Goal: Browse casually

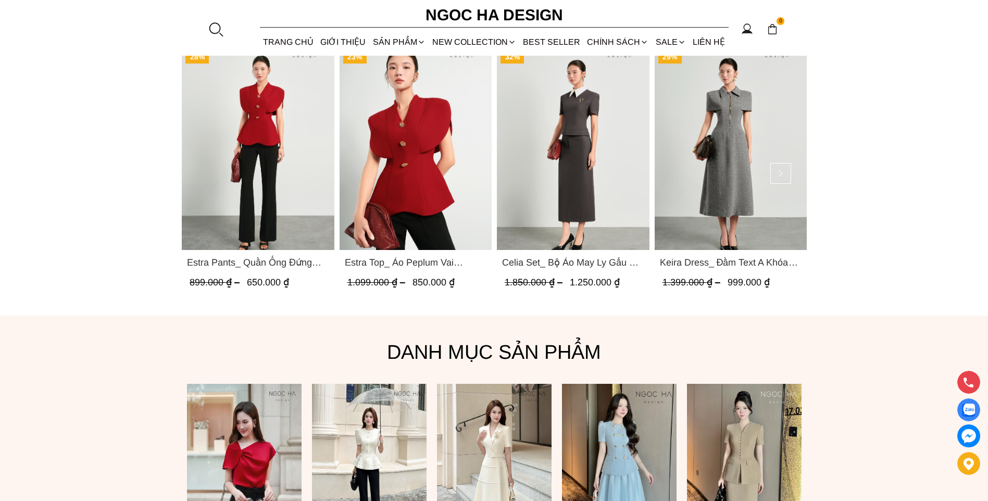
scroll to position [886, 0]
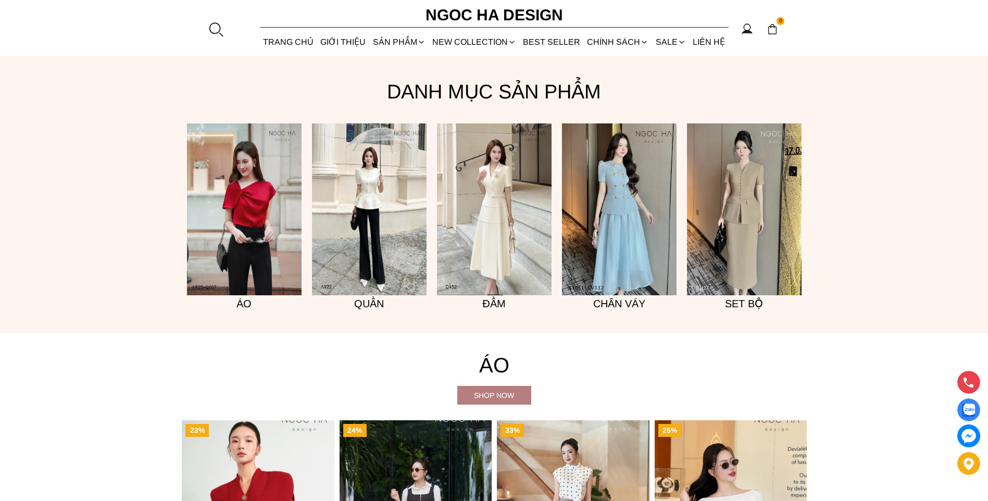
click at [254, 213] on img at bounding box center [244, 209] width 115 height 172
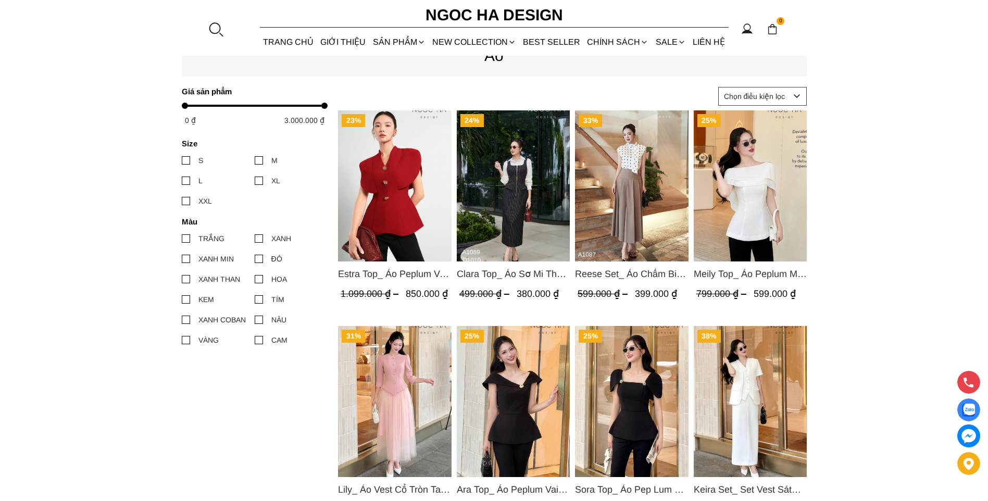
scroll to position [417, 0]
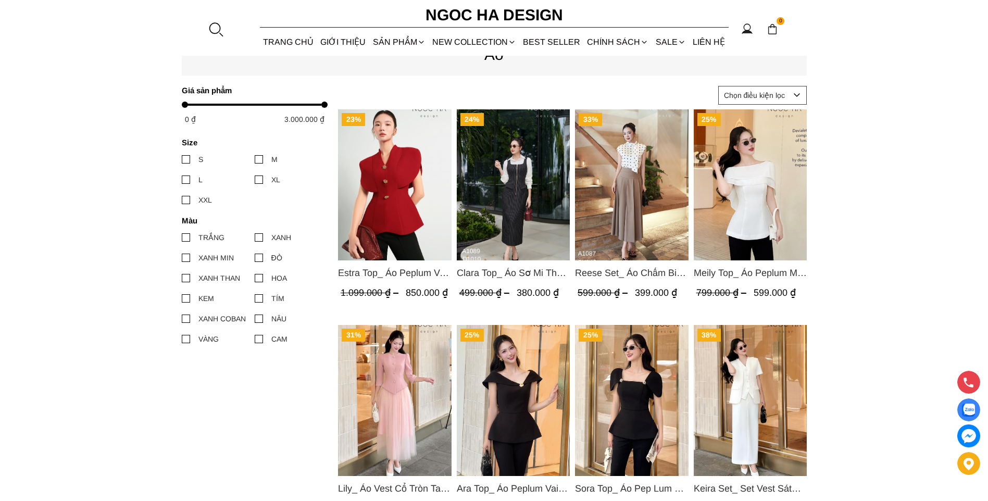
click at [767, 217] on img "Product image - Meily Top_ Áo Peplum Mix Choàng Vai Vải Tơ Màu Trắng A1086" at bounding box center [750, 184] width 114 height 151
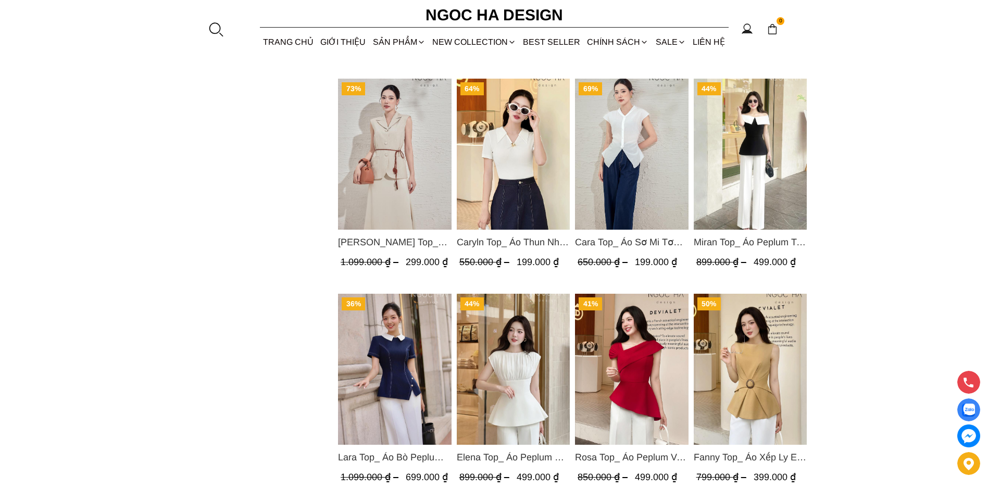
scroll to position [1042, 0]
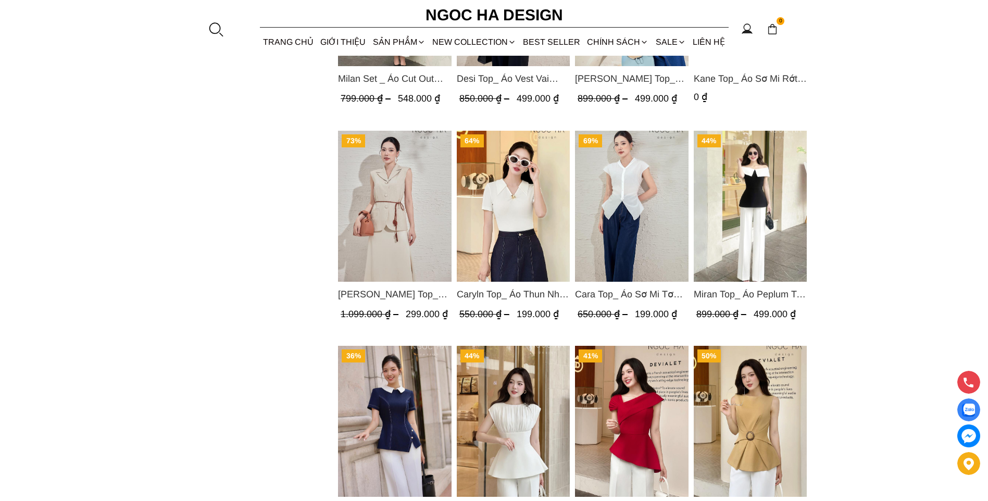
click at [782, 255] on img "Product image - Miran Top_ Áo Peplum Trễ Vai Phối Trắng Đen A1069" at bounding box center [750, 206] width 114 height 151
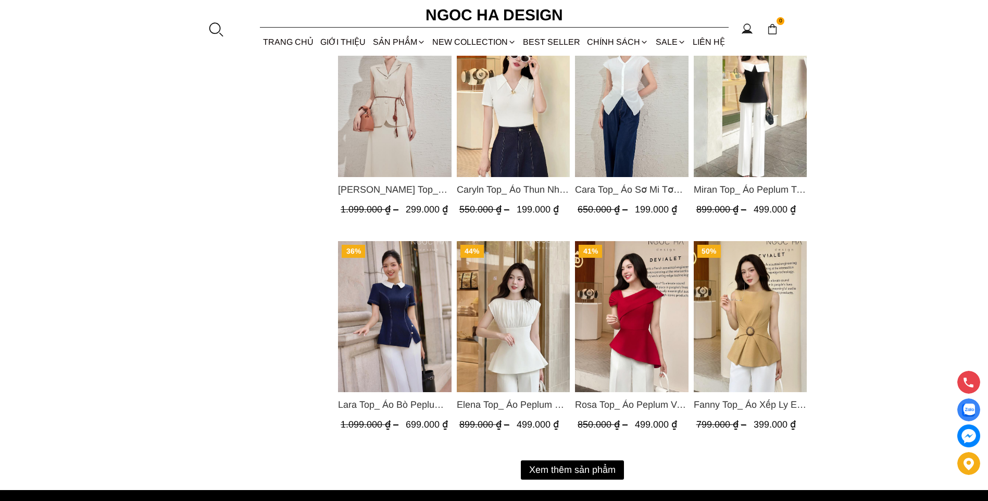
scroll to position [1250, 0]
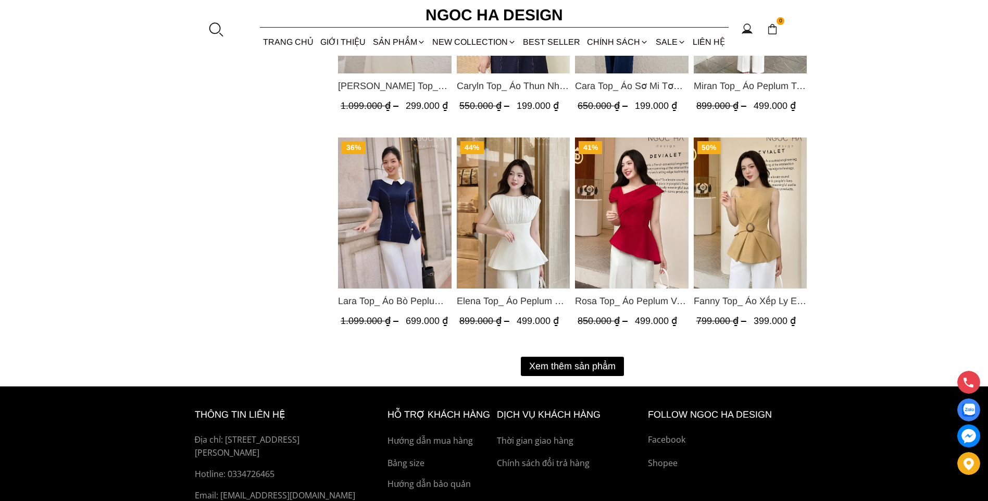
click at [572, 365] on button "Xem thêm sản phẩm" at bounding box center [572, 366] width 103 height 19
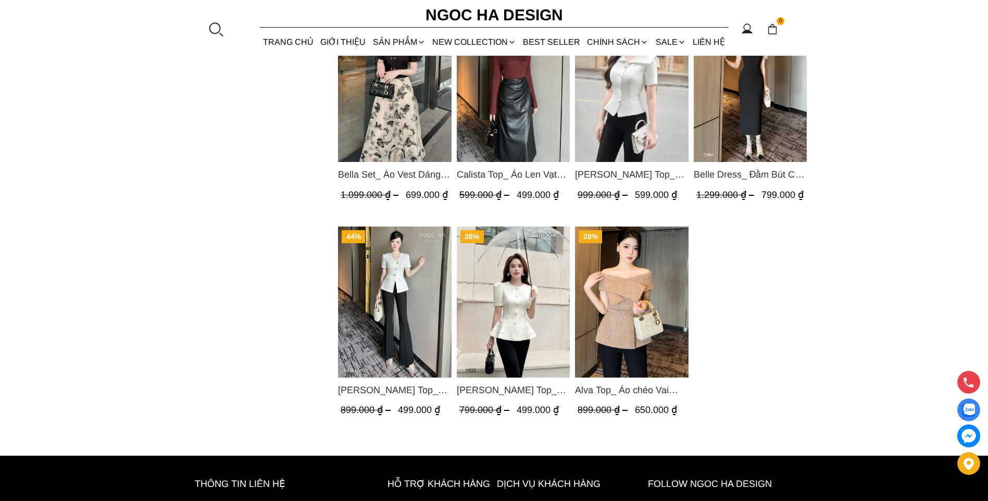
scroll to position [2240, 0]
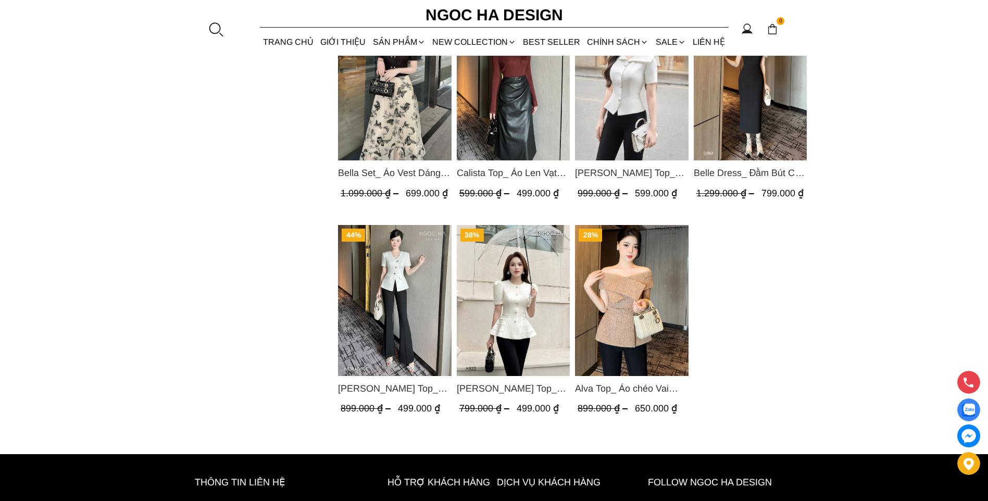
click at [415, 262] on img "Product image - Amy Top_ Áo Vạt Chéo Đính 3 Cúc Tay Cộc Màu Trắng A934" at bounding box center [395, 300] width 114 height 151
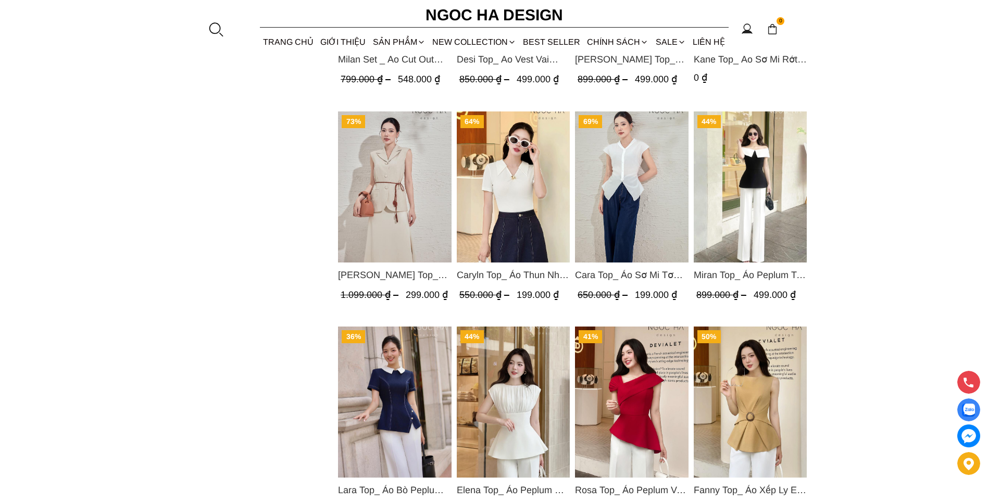
scroll to position [1042, 0]
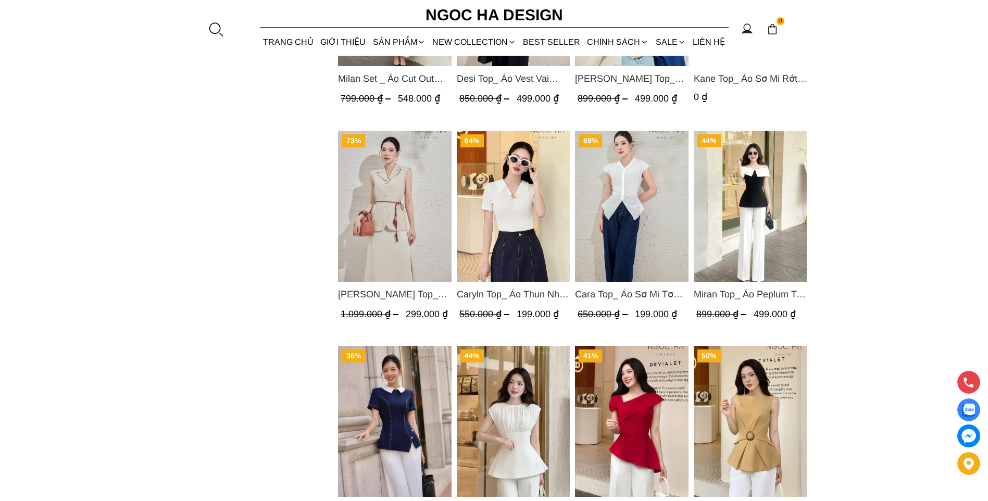
click at [770, 241] on img "Product image - Miran Top_ Áo Peplum Trễ Vai Phối Trắng Đen A1069" at bounding box center [750, 206] width 114 height 151
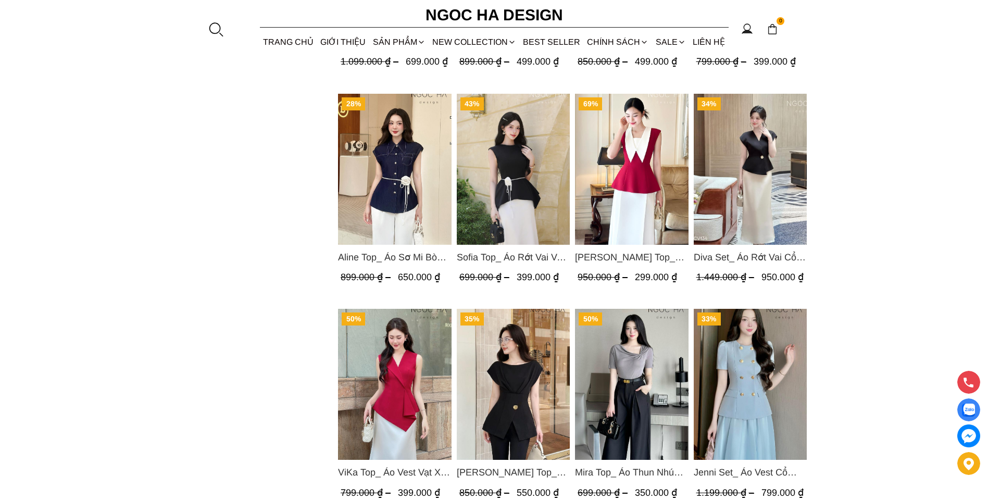
scroll to position [1459, 0]
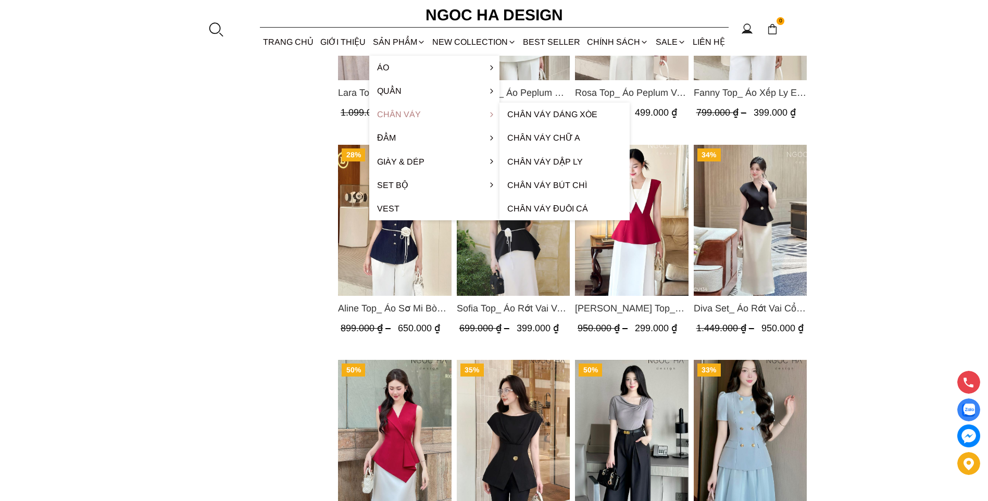
click at [387, 109] on link "Chân váy" at bounding box center [434, 114] width 130 height 23
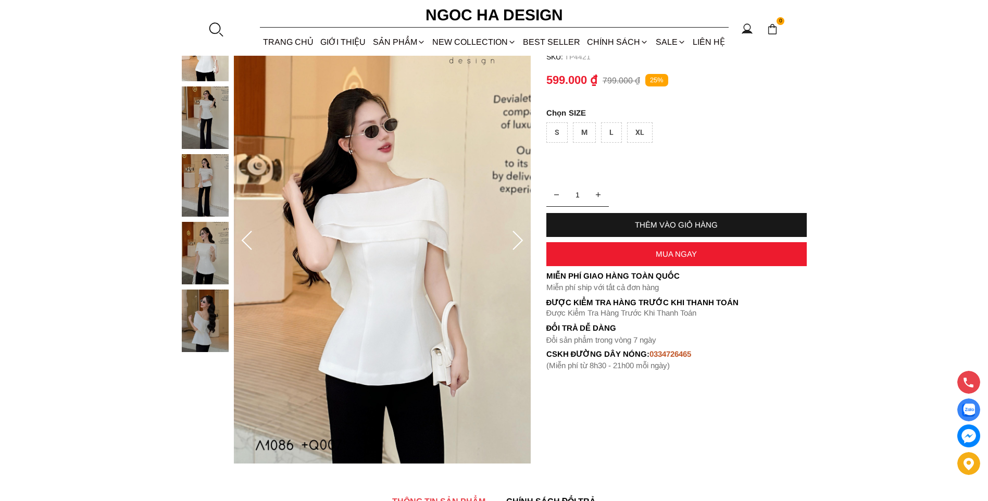
scroll to position [104, 0]
click at [203, 318] on img at bounding box center [205, 320] width 47 height 63
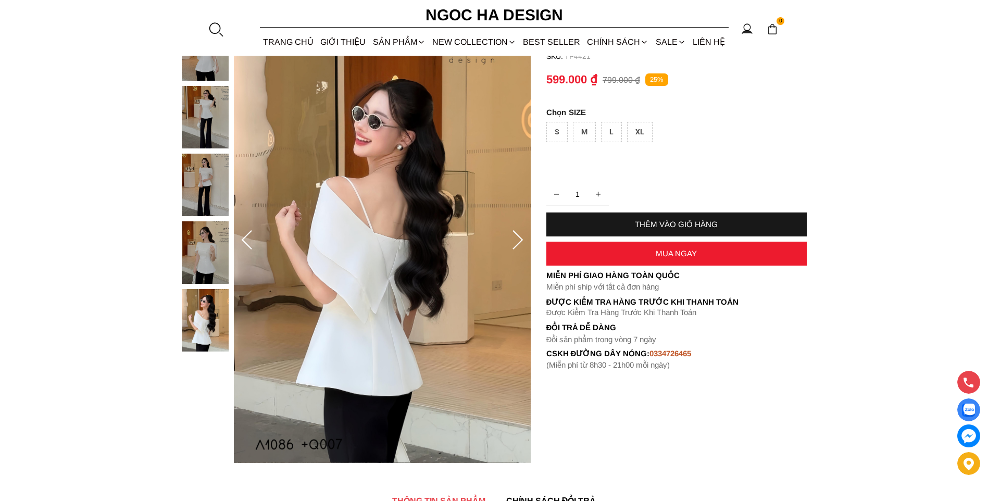
click at [217, 238] on img at bounding box center [205, 252] width 47 height 63
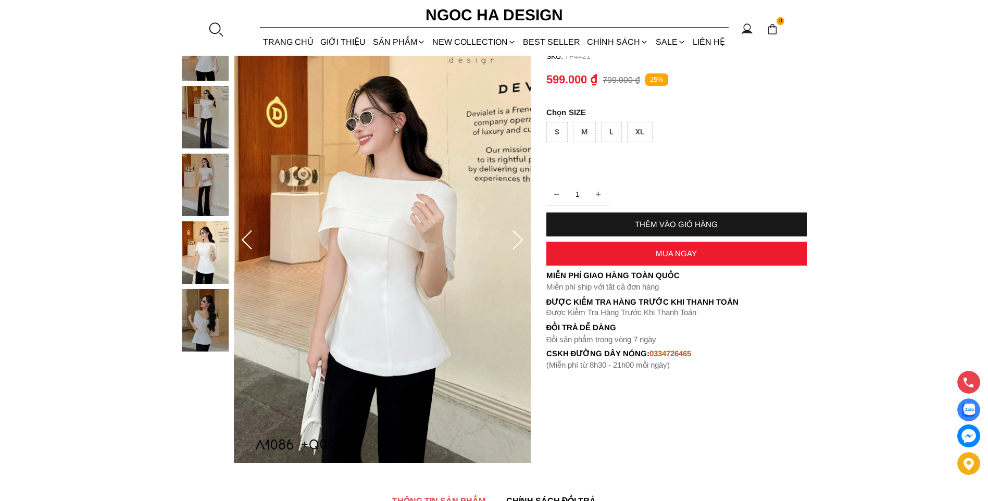
click at [233, 186] on div at bounding box center [208, 187] width 52 height 339
click at [185, 177] on img at bounding box center [205, 185] width 47 height 63
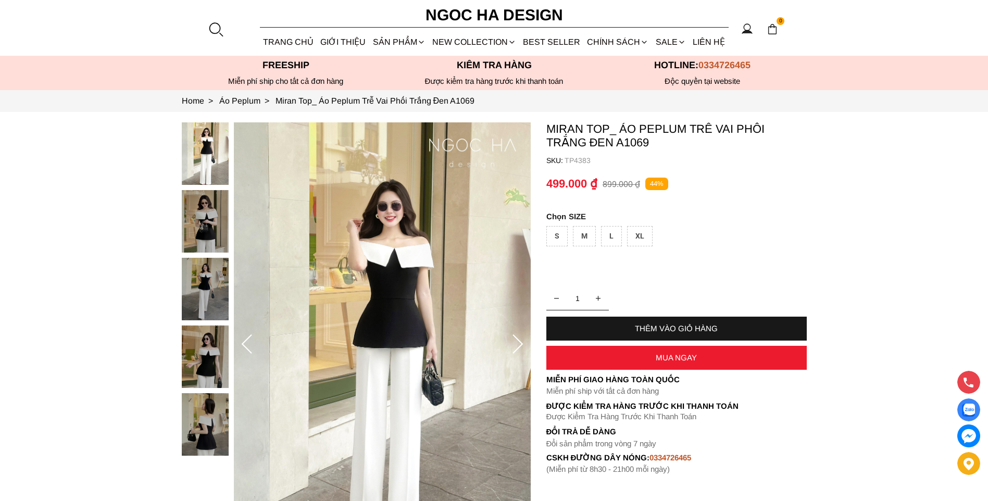
click at [583, 233] on div "M" at bounding box center [584, 236] width 23 height 20
click at [211, 362] on img at bounding box center [205, 357] width 47 height 63
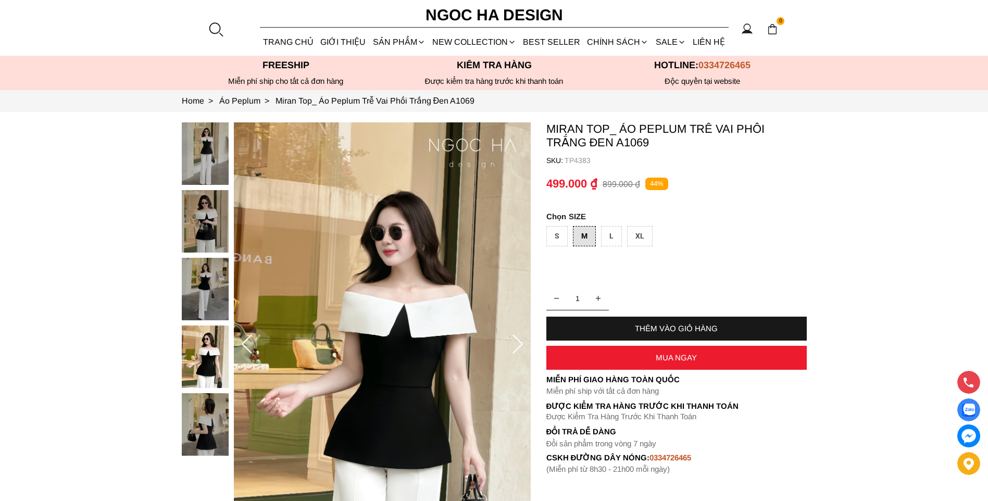
click at [206, 409] on img at bounding box center [205, 424] width 47 height 63
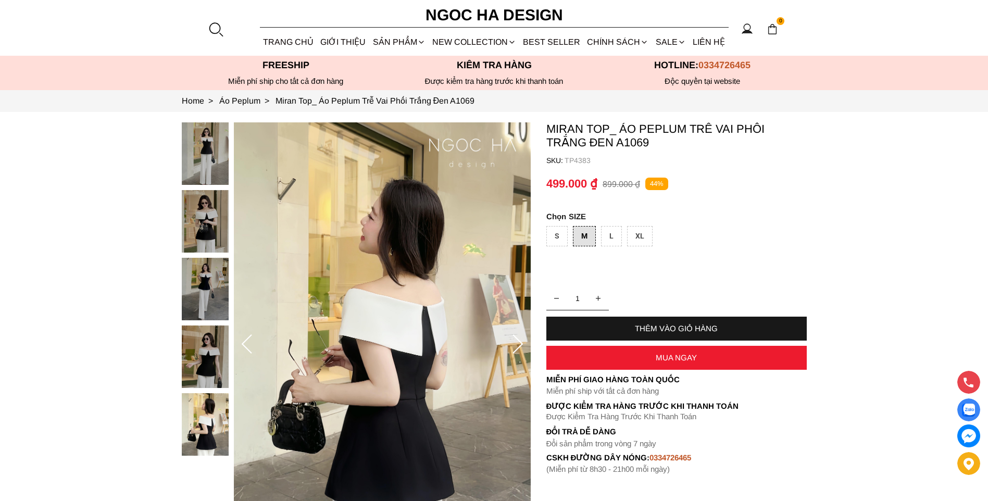
click at [209, 262] on img at bounding box center [205, 289] width 47 height 63
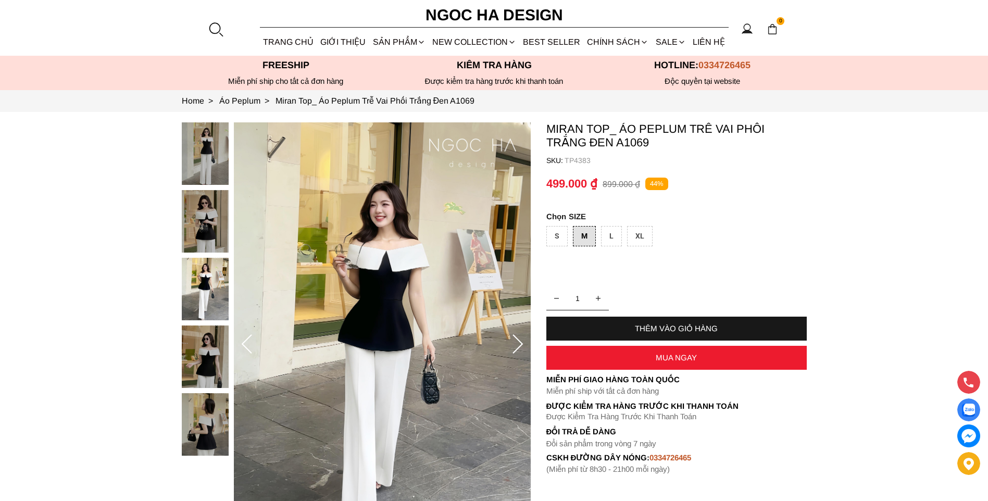
click at [201, 171] on img at bounding box center [205, 153] width 47 height 63
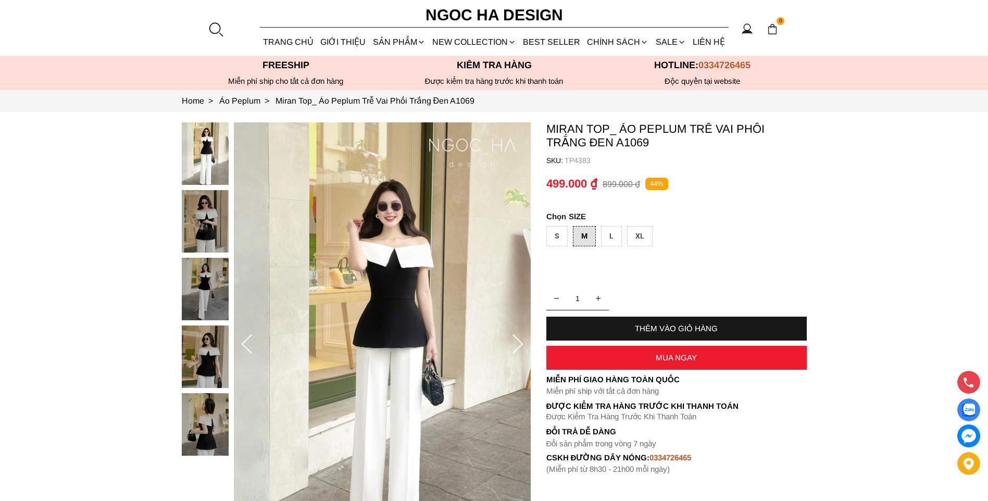
click at [201, 284] on img at bounding box center [205, 289] width 47 height 63
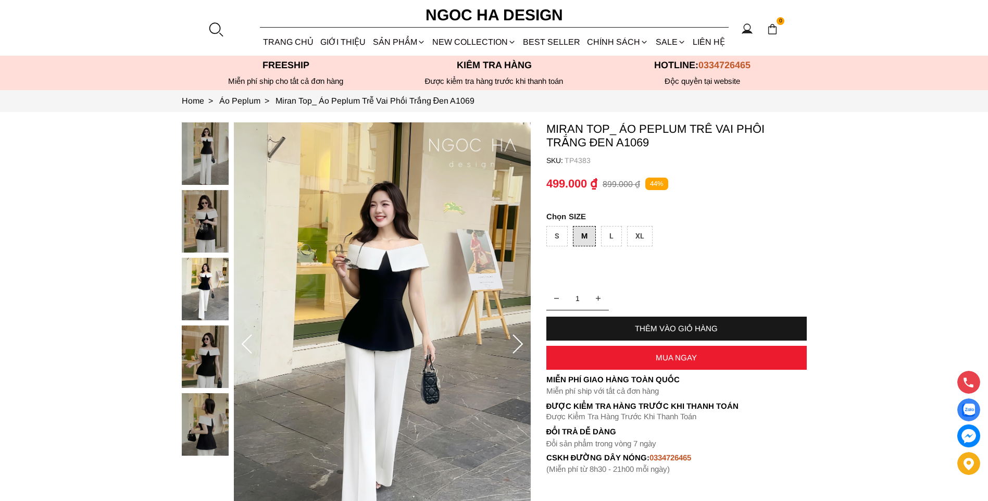
click at [195, 330] on img at bounding box center [205, 357] width 47 height 63
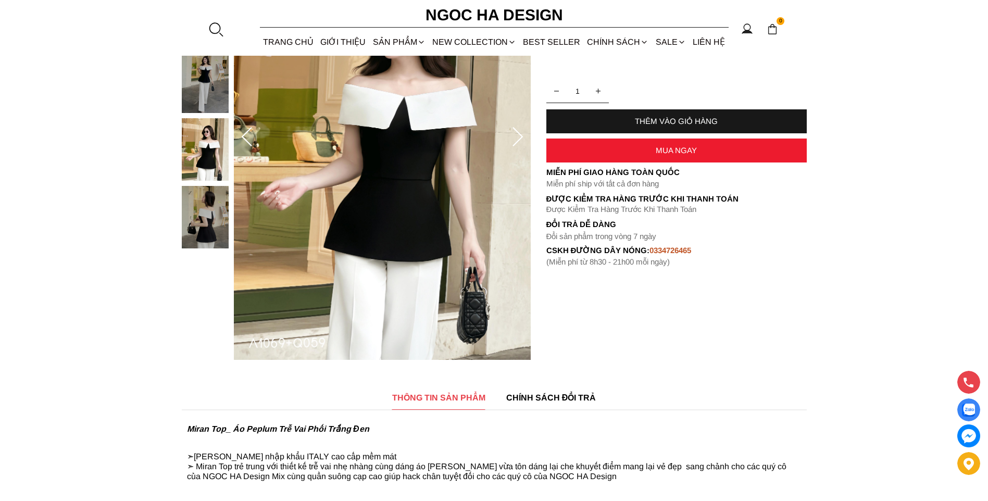
scroll to position [208, 0]
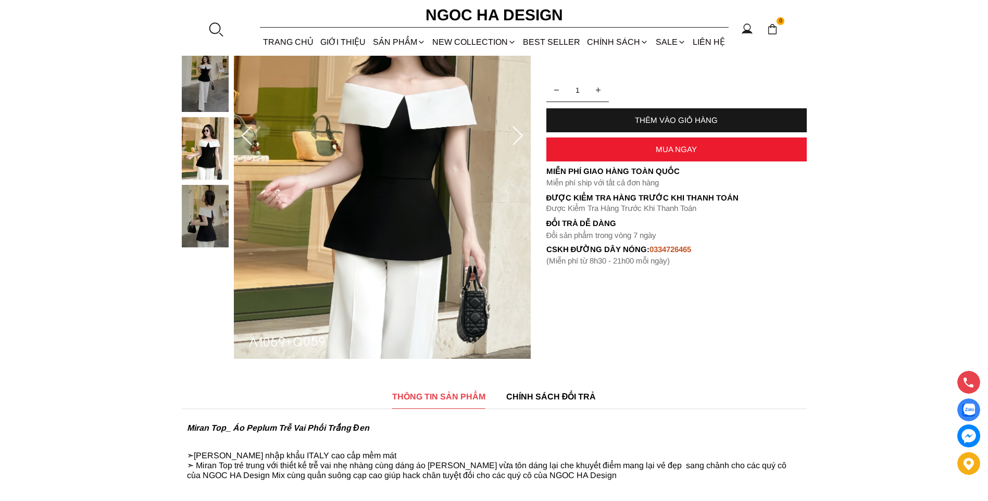
click at [217, 230] on img at bounding box center [205, 216] width 47 height 63
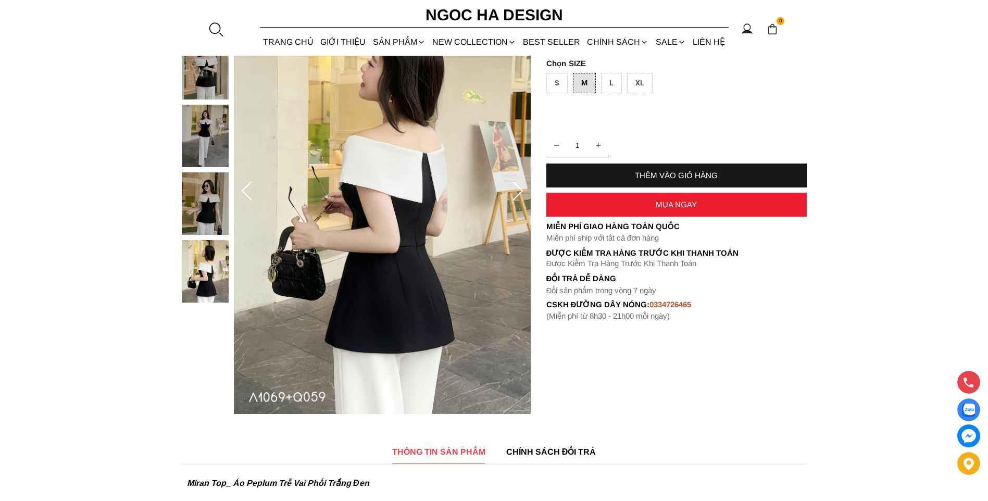
scroll to position [52, 0]
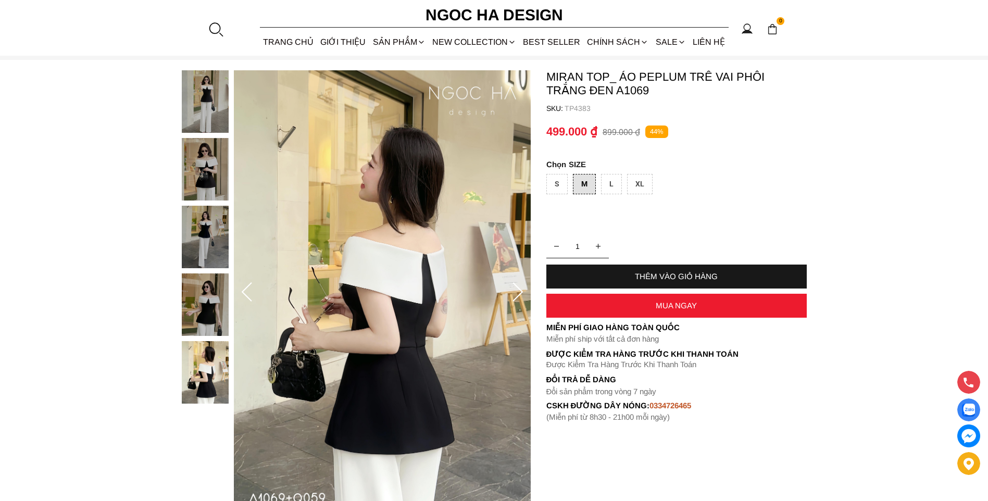
click at [217, 230] on img at bounding box center [205, 237] width 47 height 63
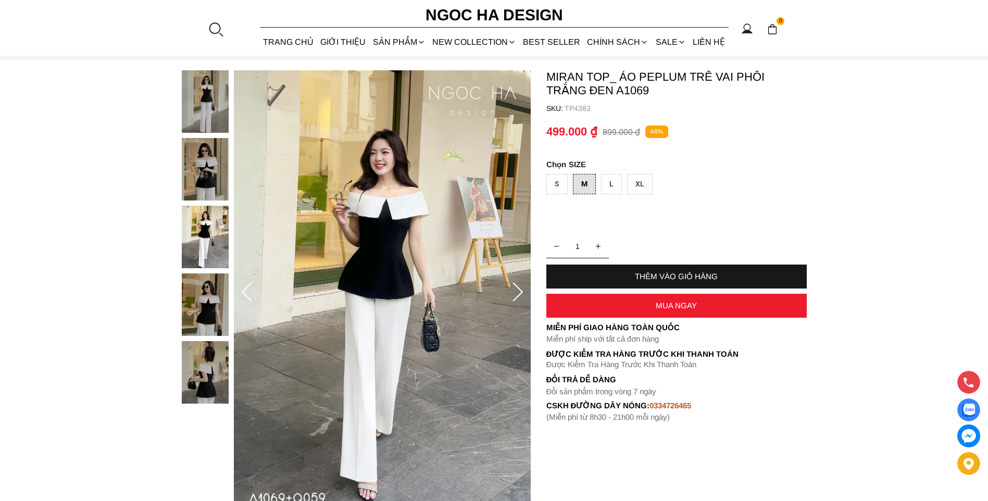
click at [217, 184] on img at bounding box center [205, 169] width 47 height 63
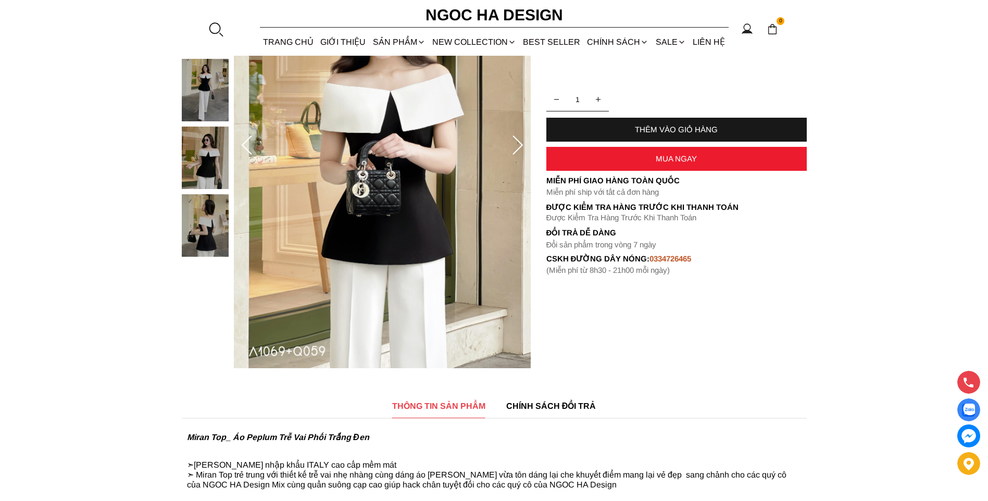
scroll to position [156, 0]
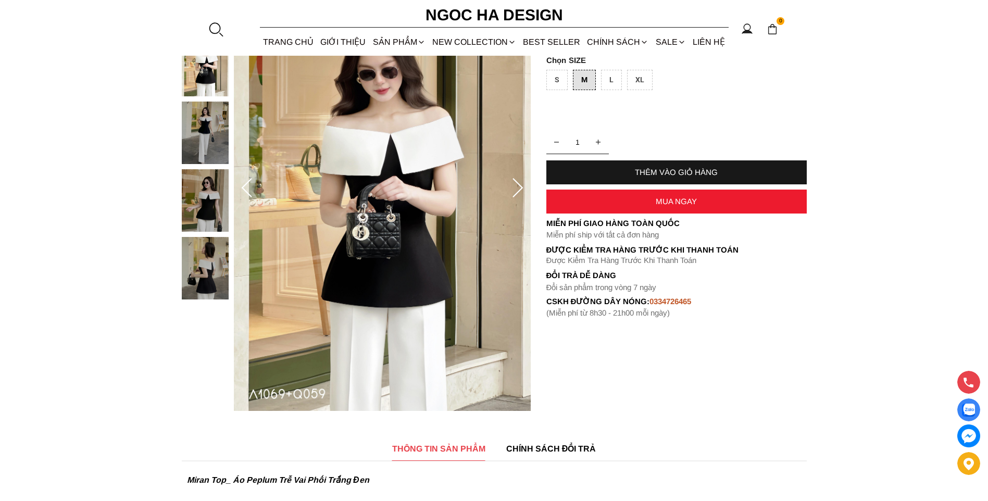
click at [213, 202] on img at bounding box center [205, 200] width 47 height 63
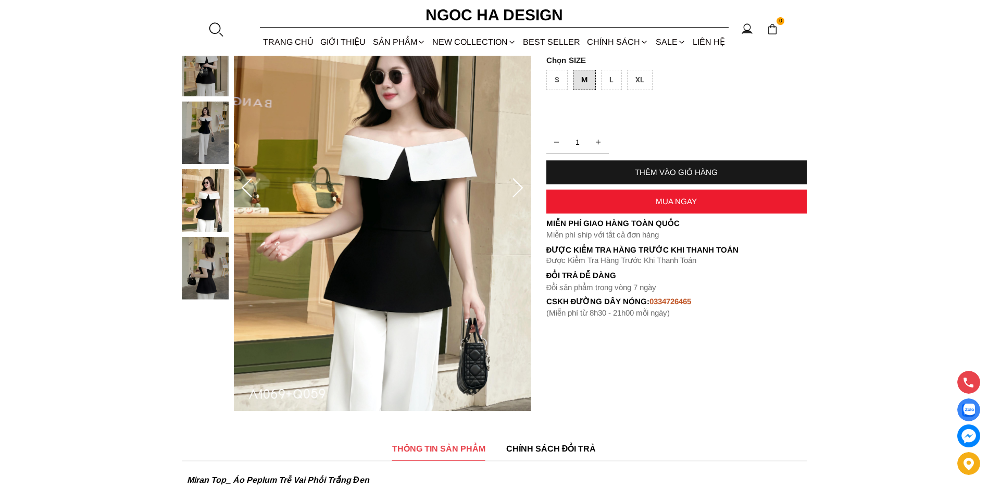
click at [198, 125] on img at bounding box center [205, 133] width 47 height 63
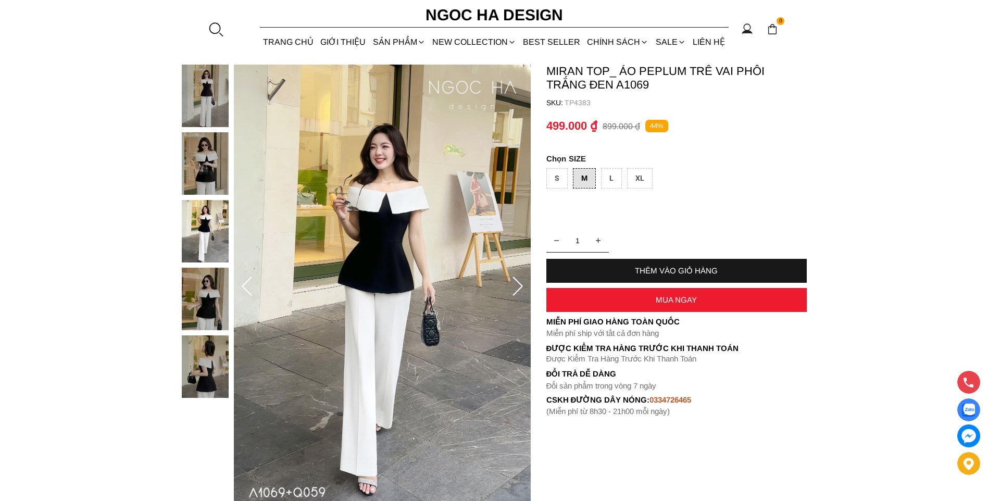
scroll to position [0, 0]
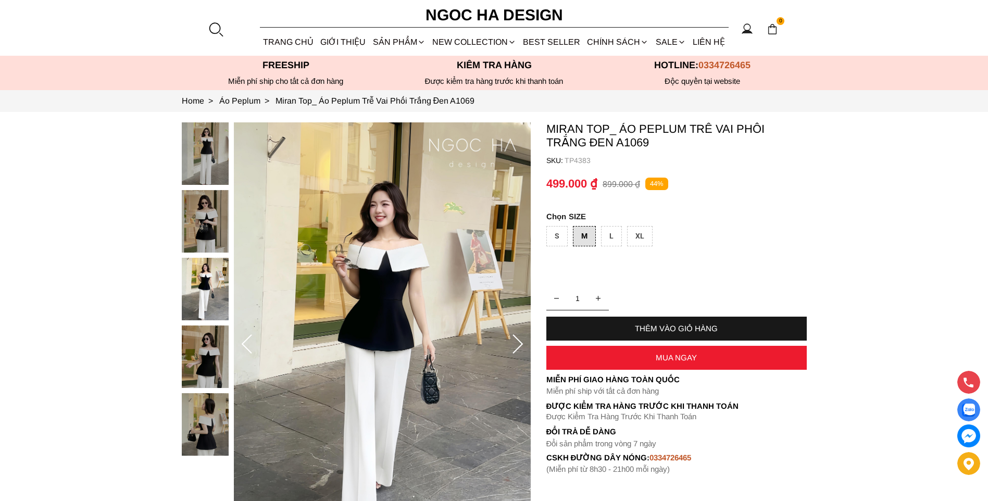
click at [213, 148] on img at bounding box center [205, 153] width 47 height 63
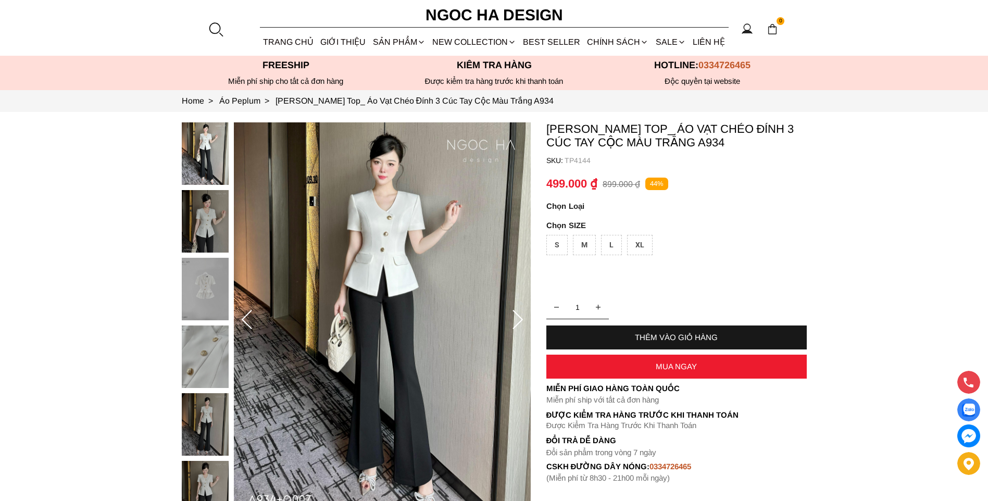
click at [223, 288] on img at bounding box center [205, 289] width 47 height 63
click at [206, 300] on img at bounding box center [205, 289] width 47 height 63
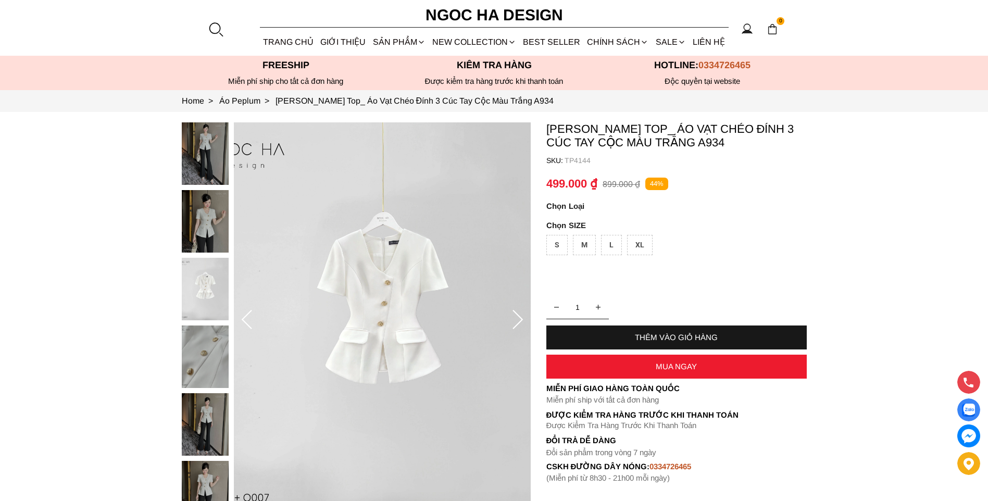
click at [205, 337] on img at bounding box center [205, 357] width 47 height 63
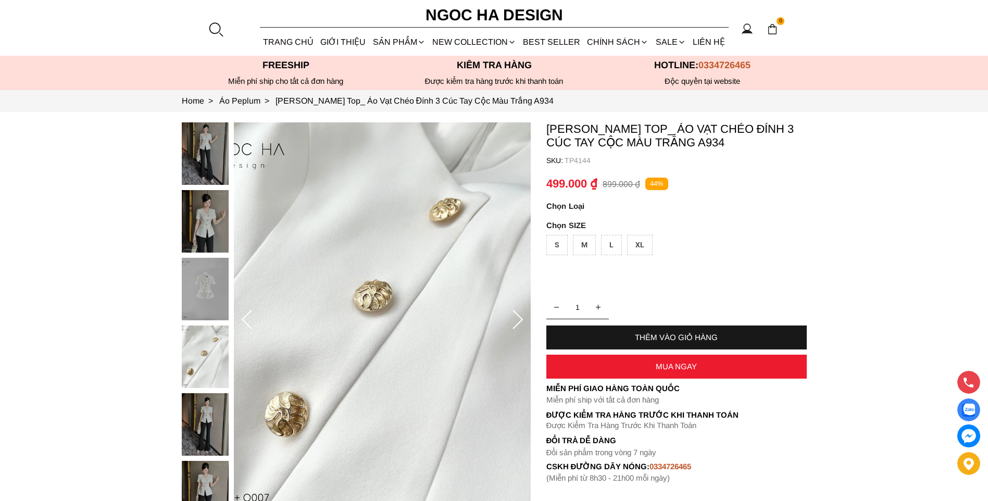
scroll to position [104, 0]
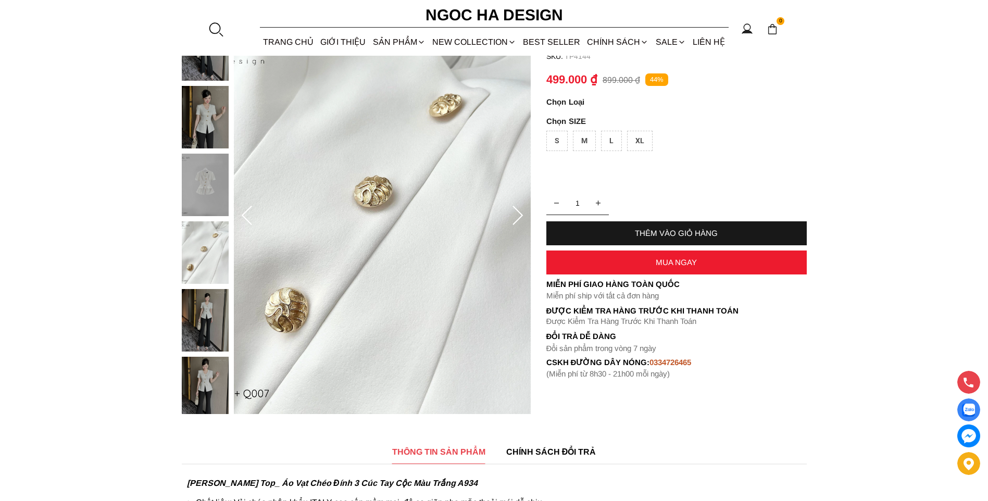
click at [205, 337] on img at bounding box center [205, 320] width 47 height 63
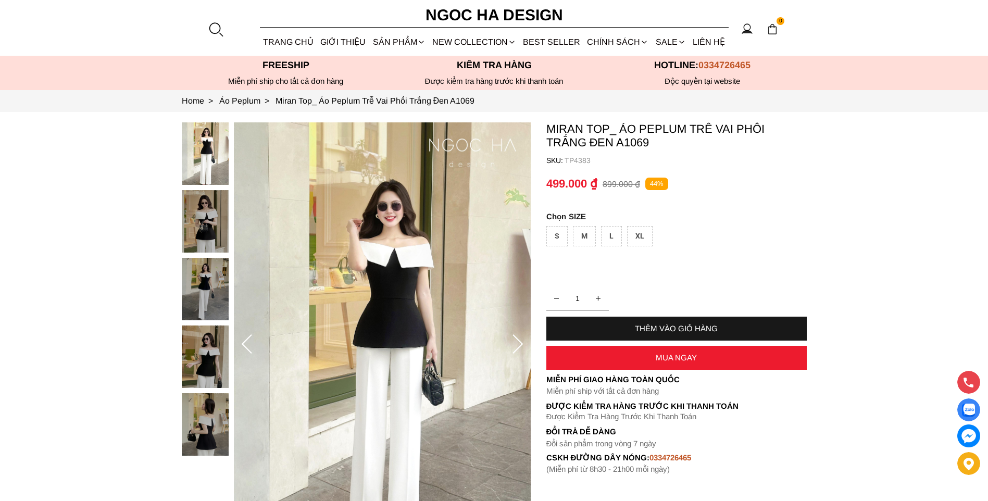
click at [218, 342] on img at bounding box center [205, 357] width 47 height 63
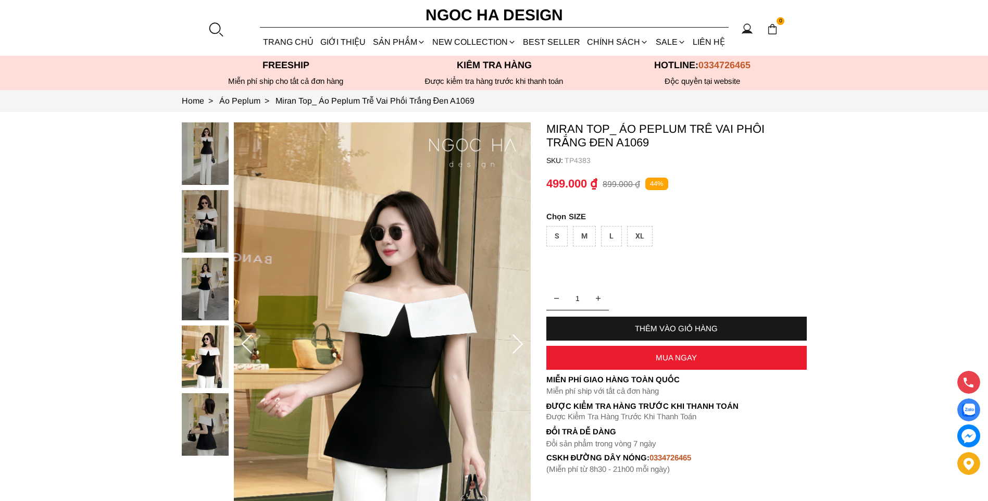
click at [215, 220] on img at bounding box center [205, 221] width 47 height 63
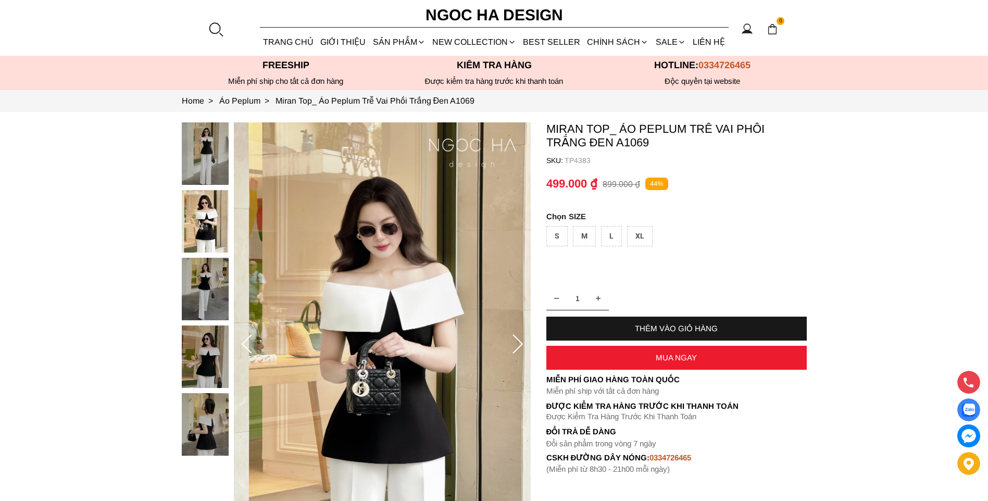
click at [203, 276] on img at bounding box center [205, 289] width 47 height 63
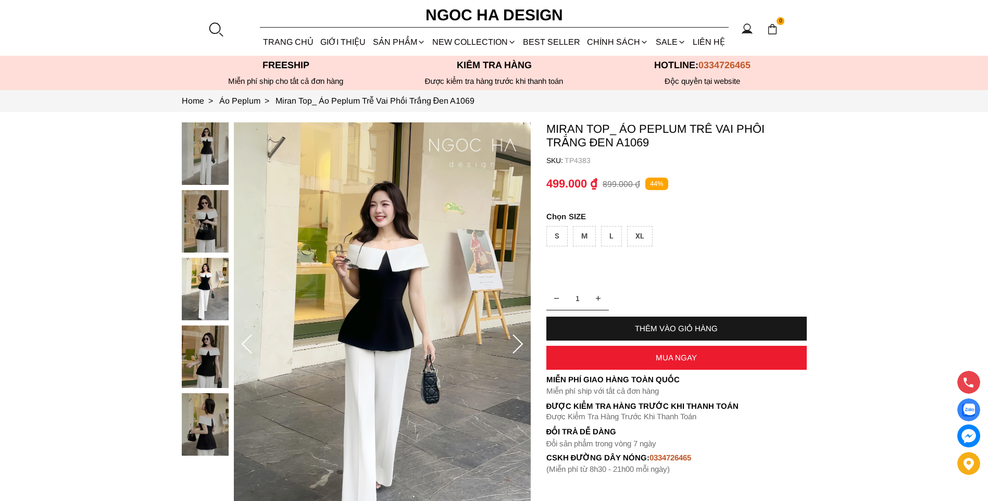
click at [208, 333] on img at bounding box center [205, 357] width 47 height 63
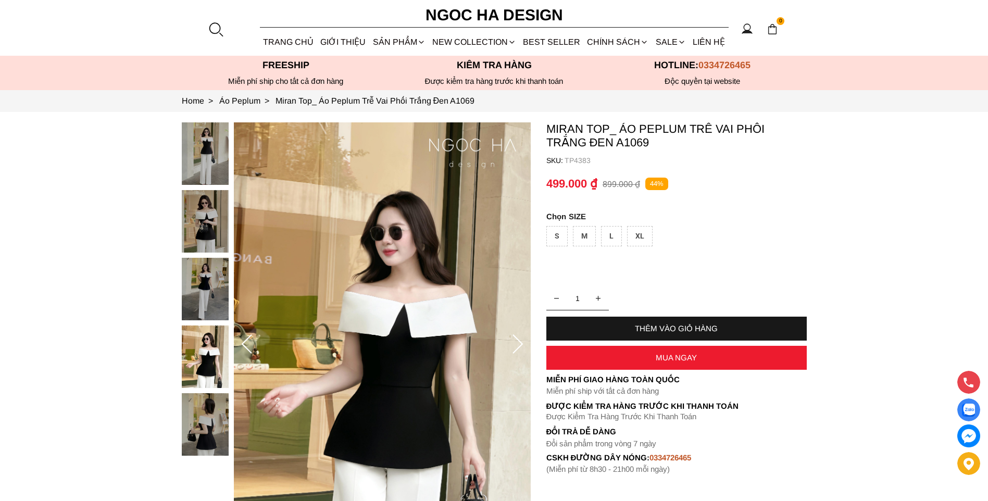
click at [200, 288] on img at bounding box center [205, 289] width 47 height 63
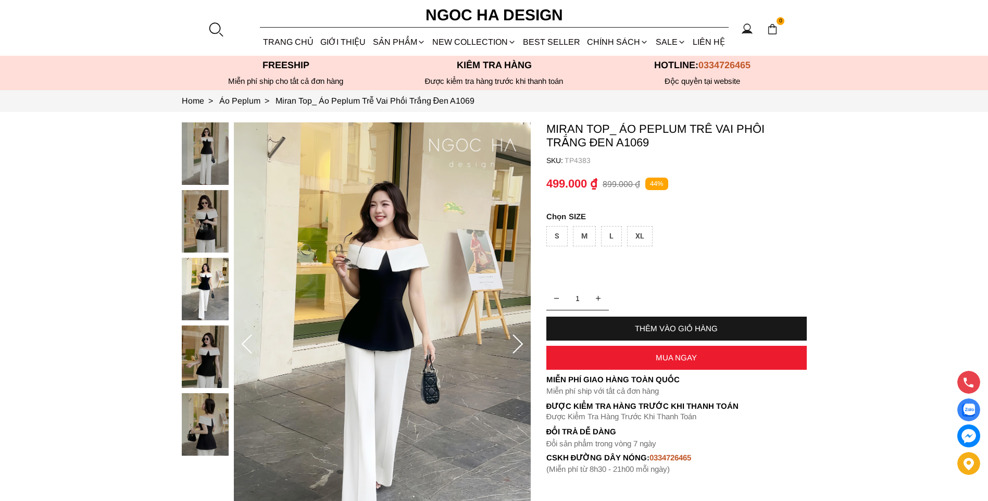
click at [218, 360] on img at bounding box center [205, 357] width 47 height 63
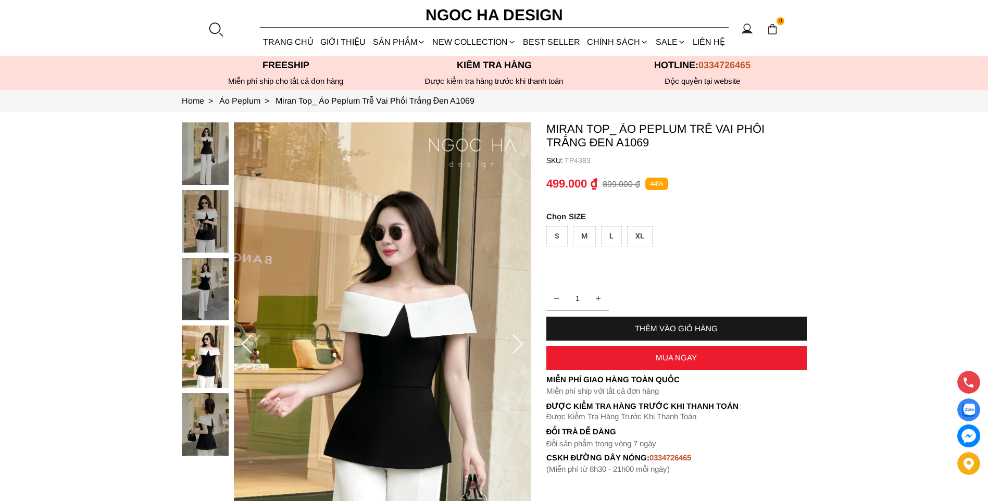
scroll to position [156, 0]
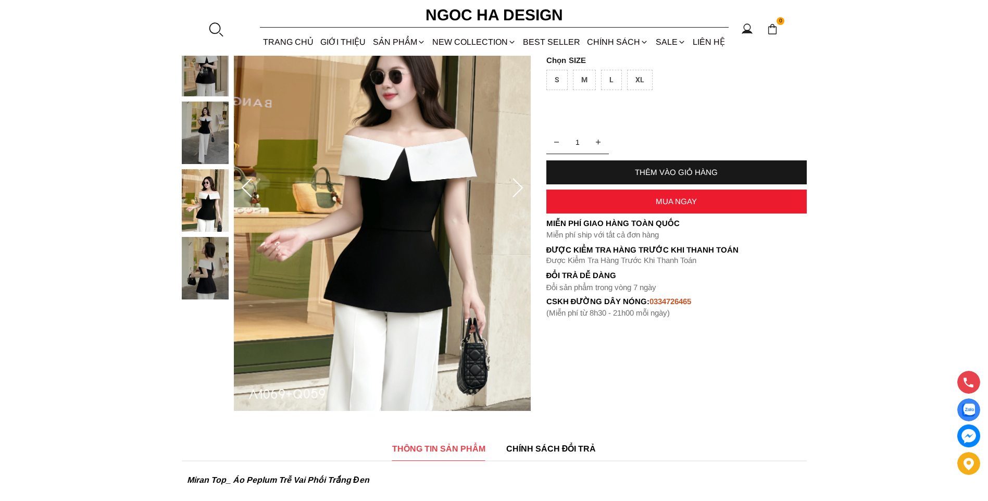
click at [212, 268] on img at bounding box center [205, 268] width 47 height 63
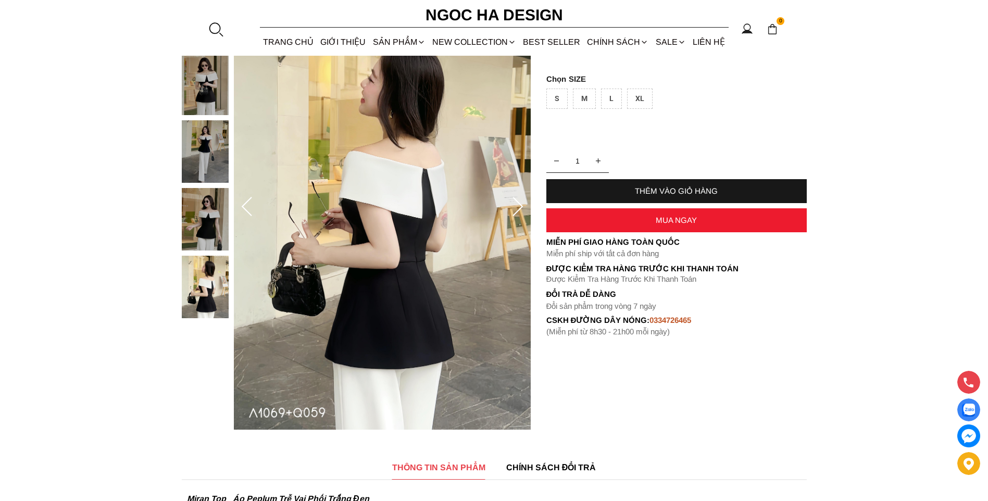
scroll to position [104, 0]
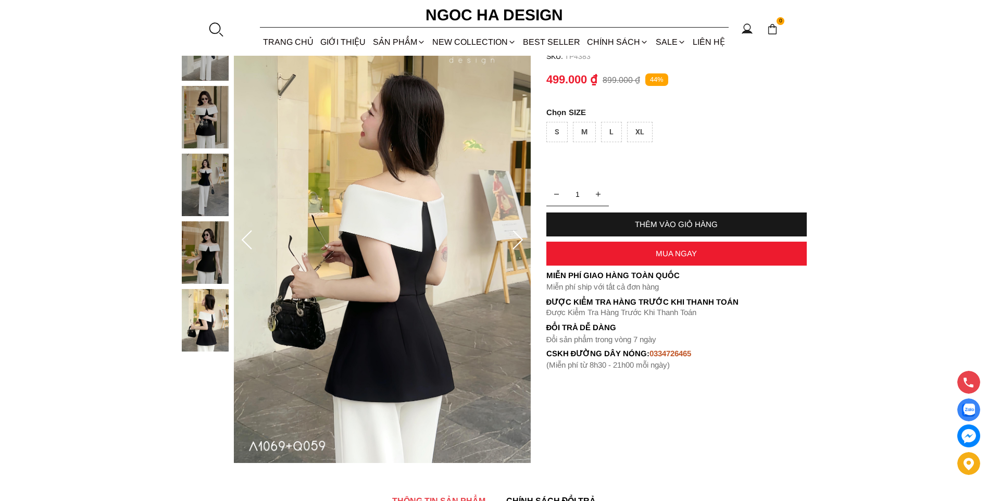
click at [215, 158] on img at bounding box center [205, 185] width 47 height 63
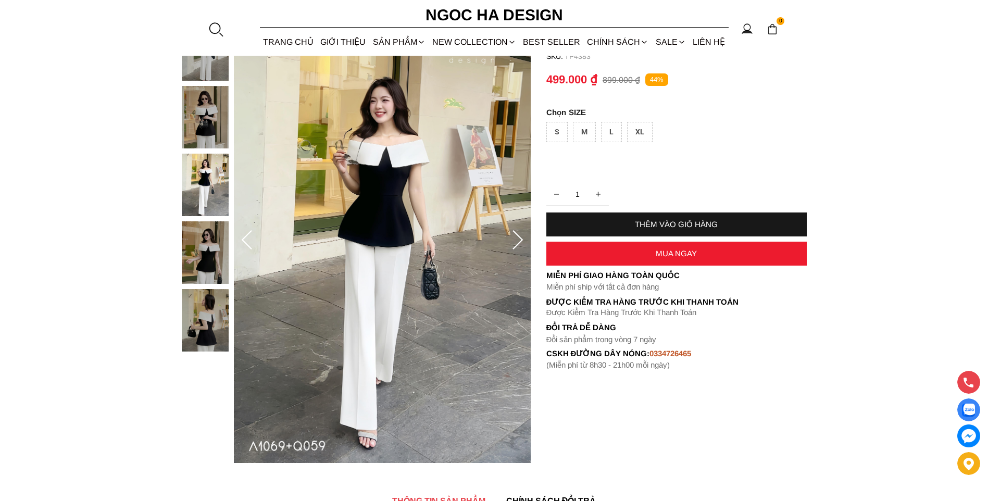
click at [217, 250] on img at bounding box center [205, 252] width 47 height 63
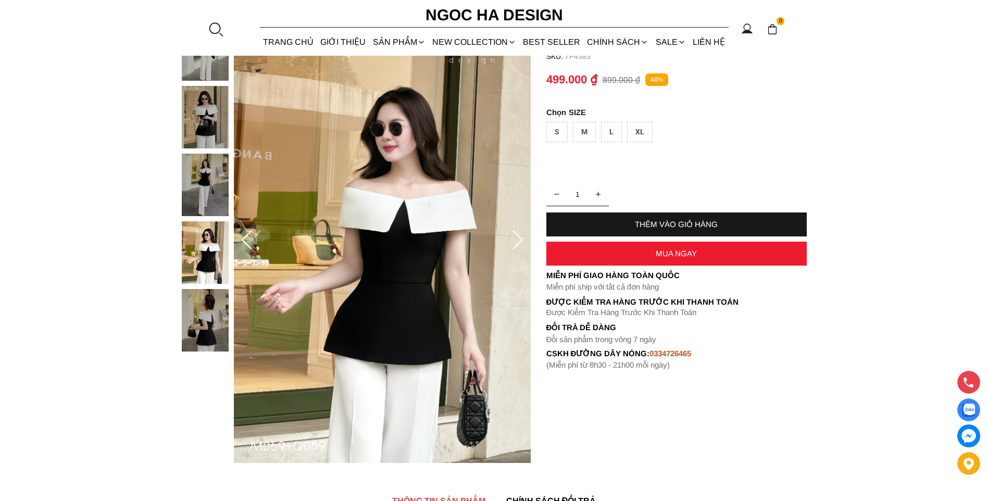
click at [222, 131] on img at bounding box center [205, 117] width 47 height 63
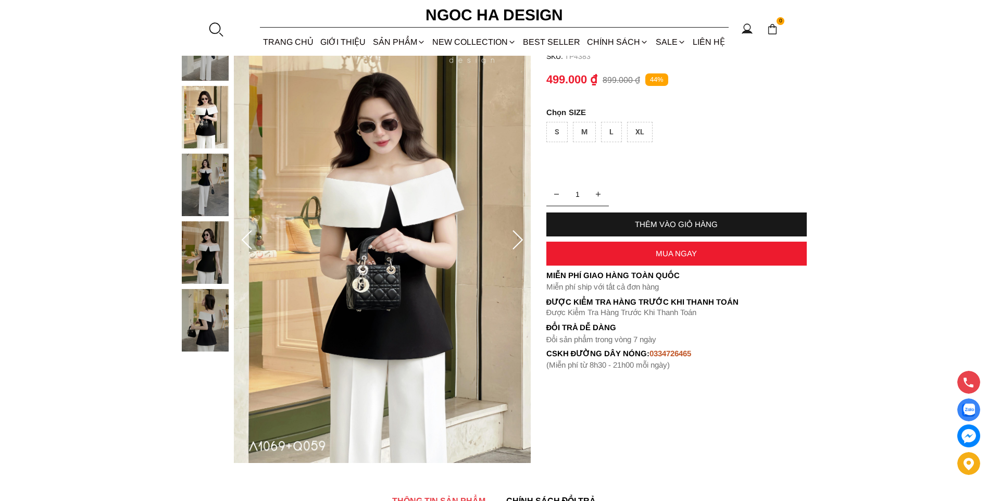
click at [187, 186] on img at bounding box center [205, 185] width 47 height 63
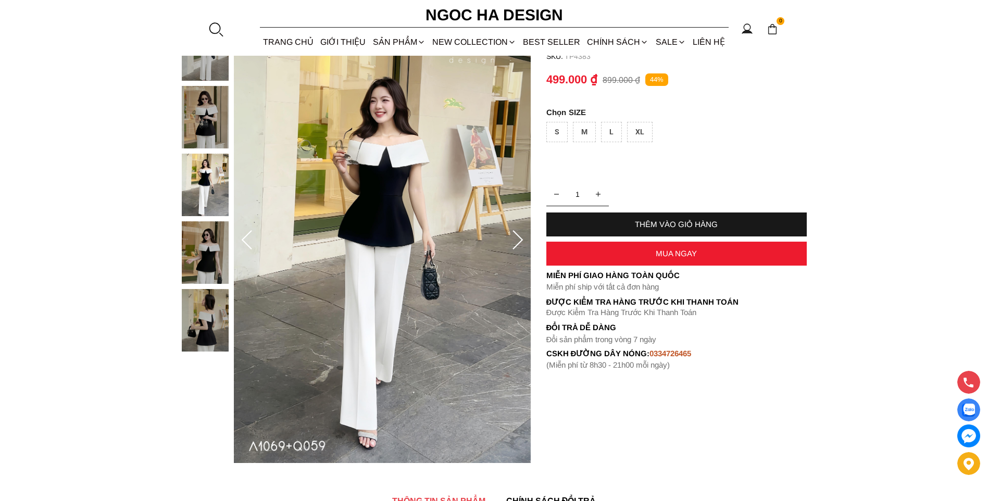
click at [208, 262] on img at bounding box center [205, 252] width 47 height 63
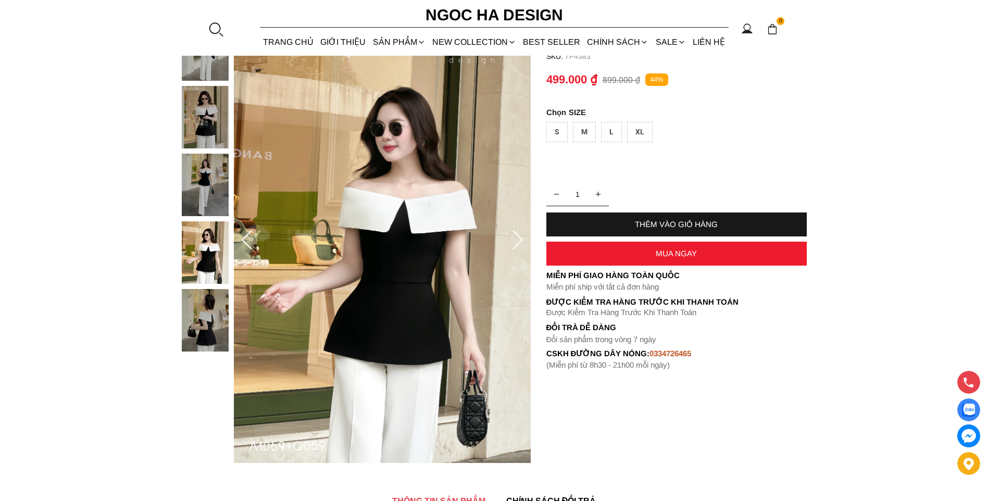
click at [203, 316] on img at bounding box center [205, 320] width 47 height 63
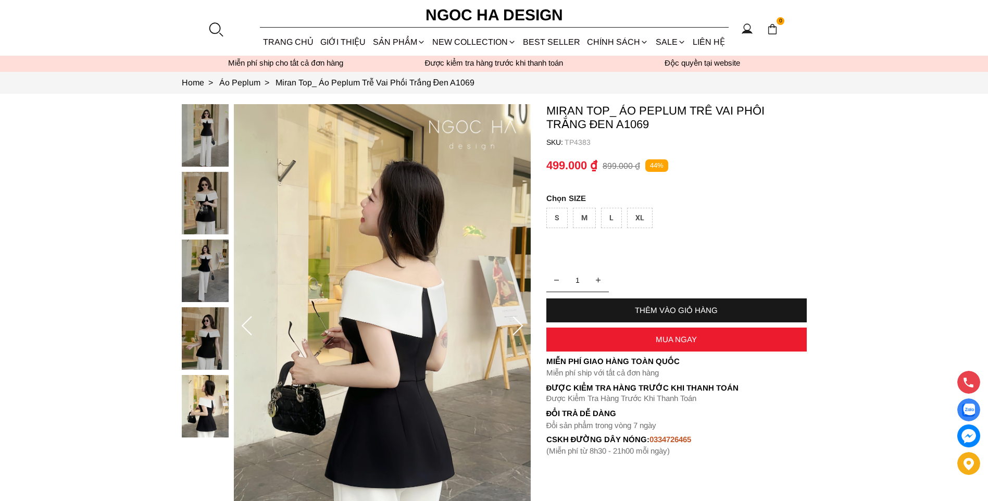
scroll to position [0, 0]
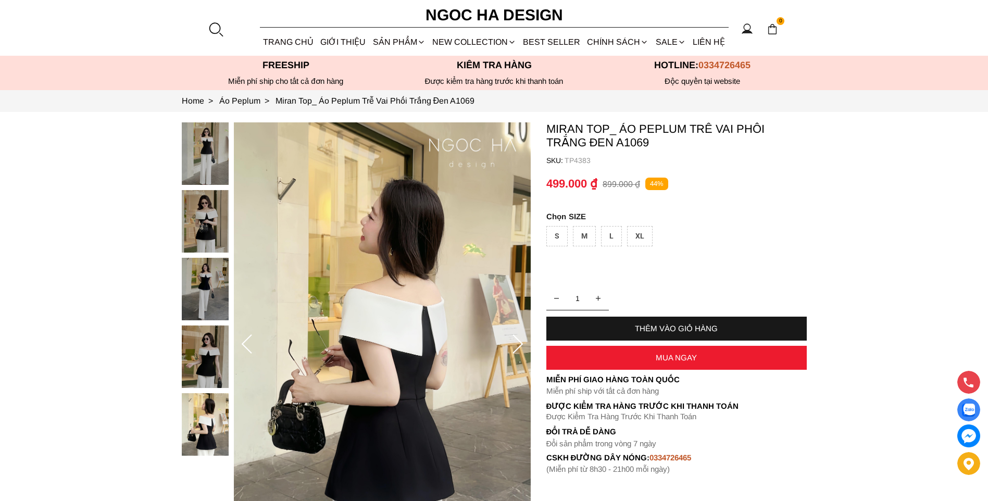
click at [207, 214] on img at bounding box center [205, 221] width 47 height 63
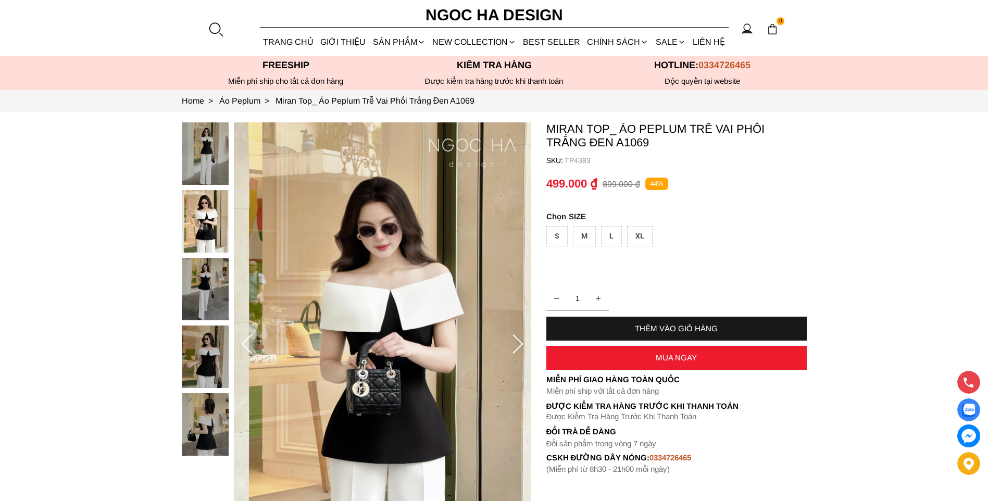
scroll to position [52, 0]
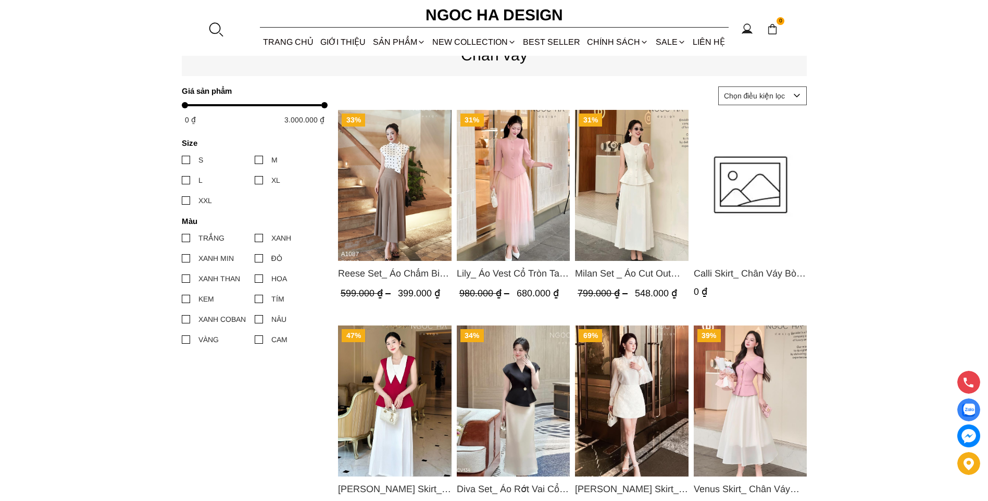
scroll to position [417, 0]
click at [651, 268] on span "Milan Set _ Áo Cut Out Tùng Không Tay Kết Hợp Chân Váy Xếp Ly A1080+CV139" at bounding box center [632, 273] width 114 height 15
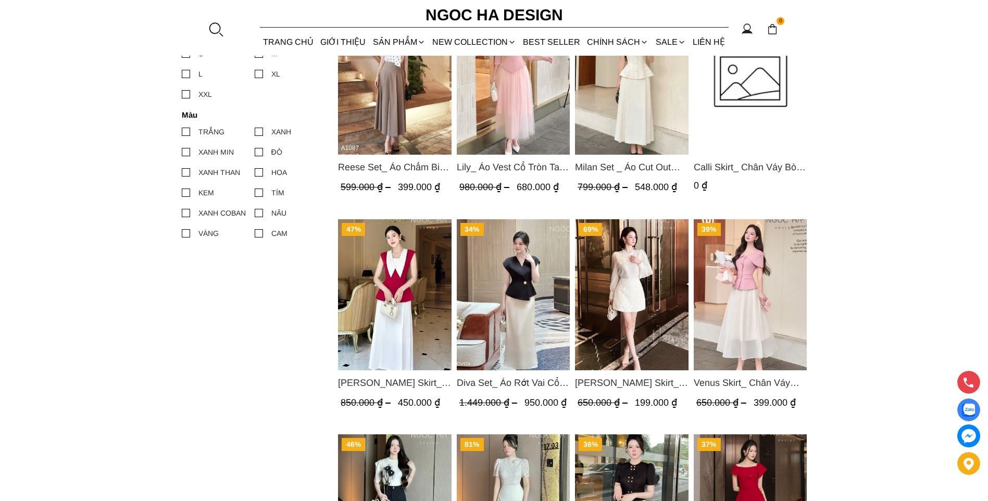
scroll to position [521, 0]
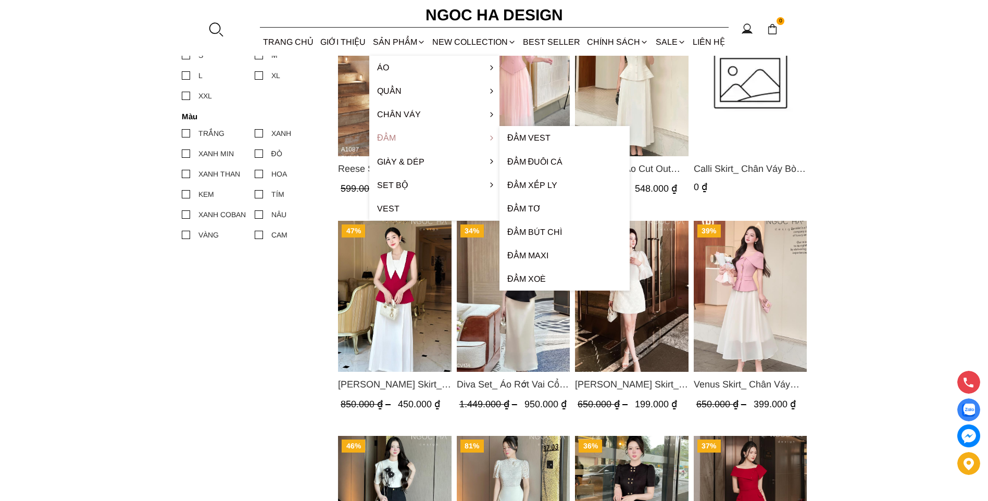
click at [390, 138] on link "Đầm" at bounding box center [434, 137] width 130 height 23
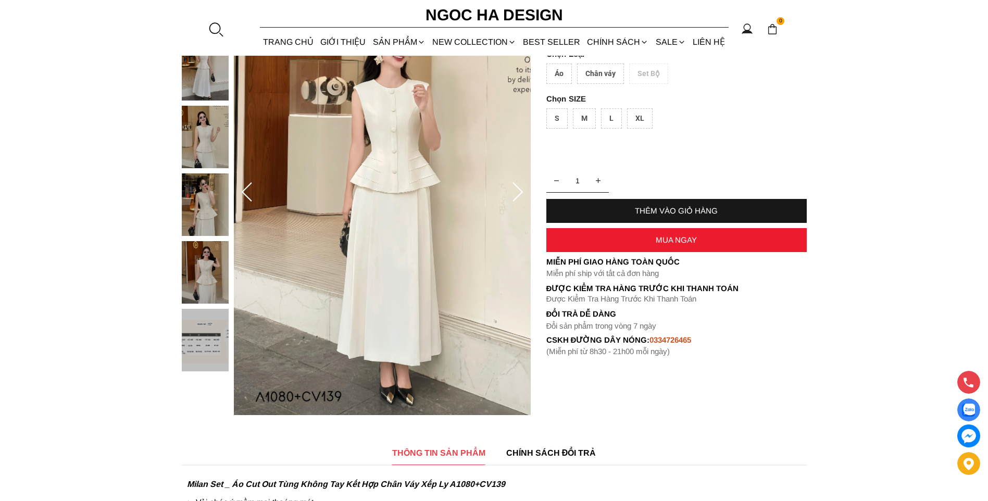
scroll to position [156, 0]
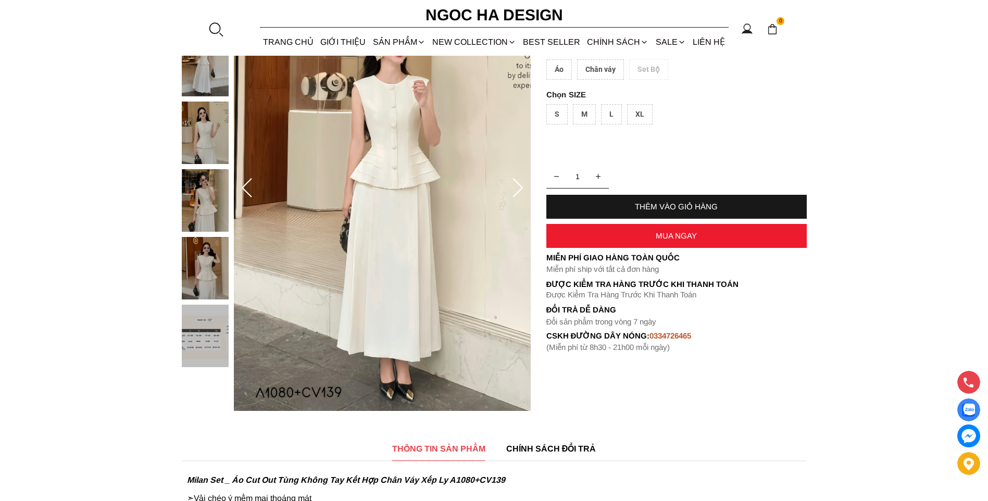
click at [202, 260] on img at bounding box center [205, 268] width 47 height 63
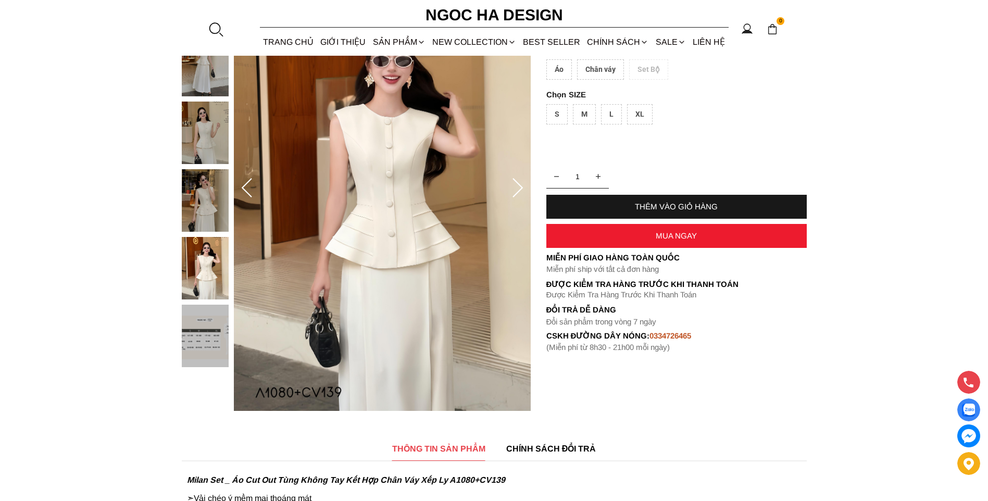
click at [202, 203] on img at bounding box center [205, 200] width 47 height 63
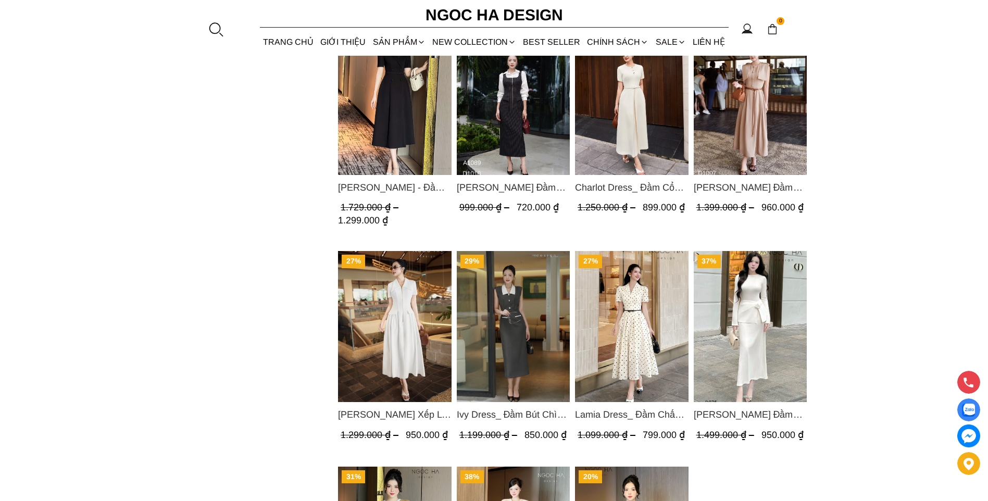
scroll to position [834, 0]
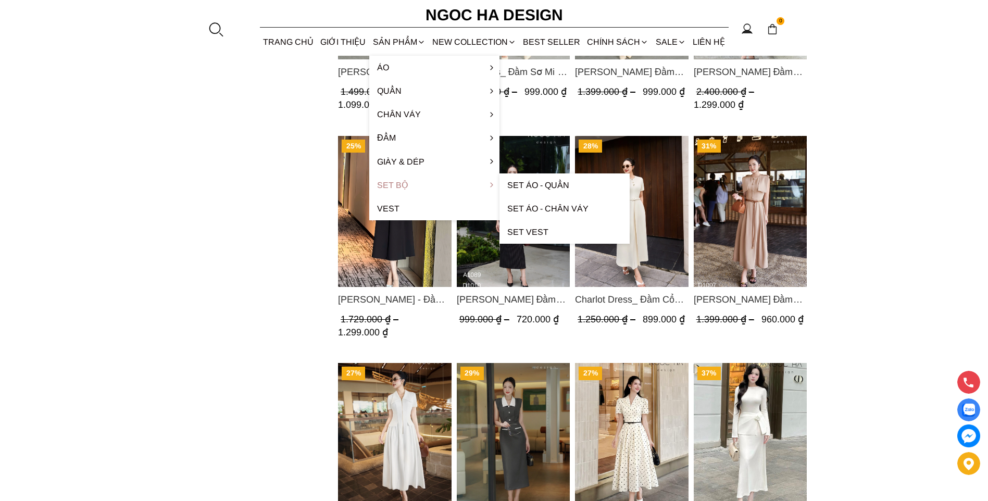
click at [396, 185] on link "Set Bộ" at bounding box center [434, 184] width 130 height 23
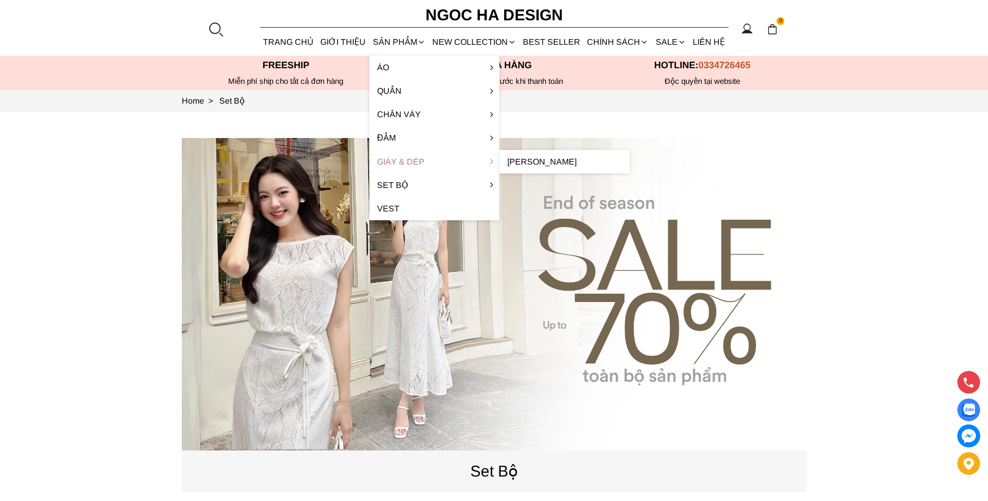
click at [398, 167] on link "Giày & Dép" at bounding box center [434, 161] width 130 height 23
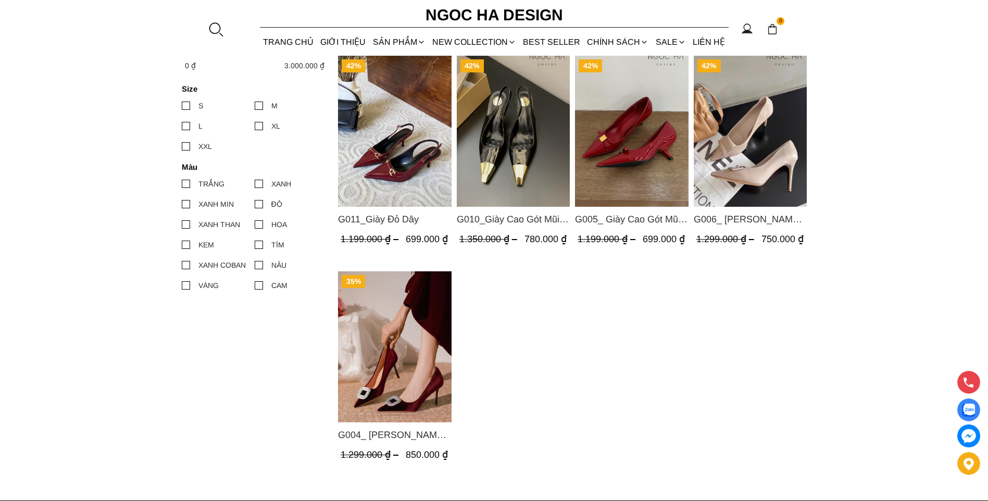
scroll to position [52, 0]
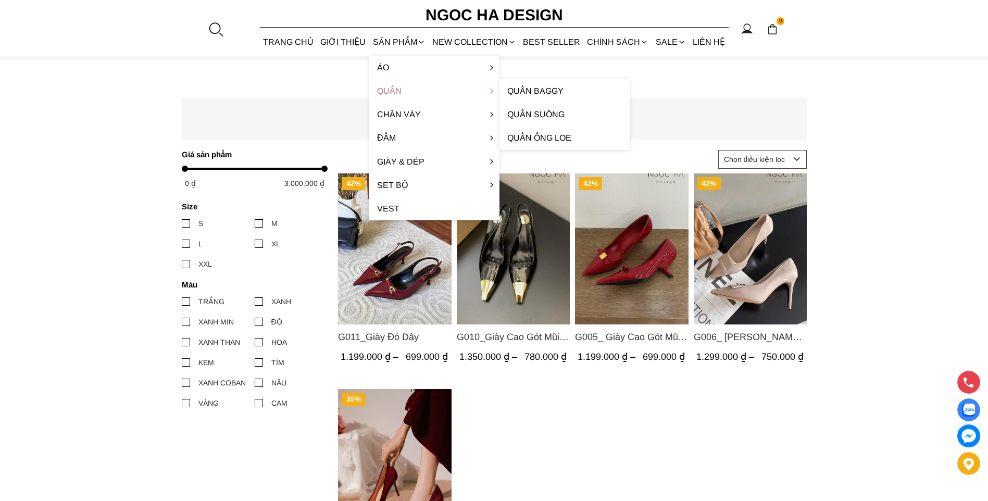
click at [390, 91] on link "Quần" at bounding box center [434, 90] width 130 height 23
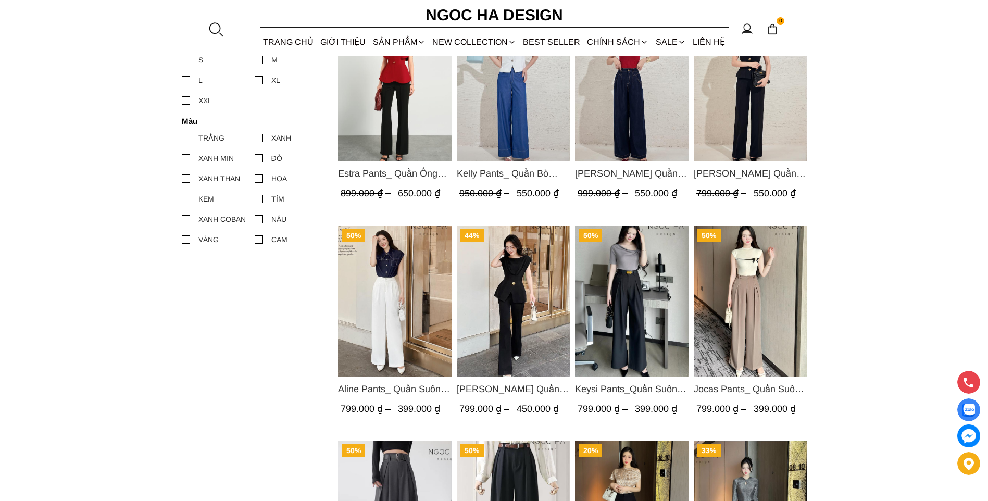
scroll to position [521, 0]
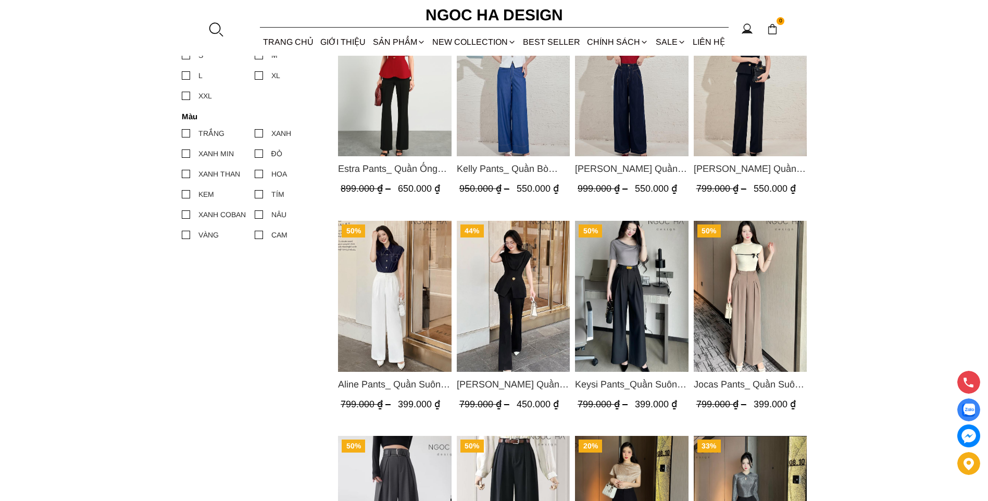
click at [501, 271] on img "Product image - Jenny Pants_ Quần Loe Dài Có Cạp Màu Đen Q061" at bounding box center [513, 296] width 114 height 151
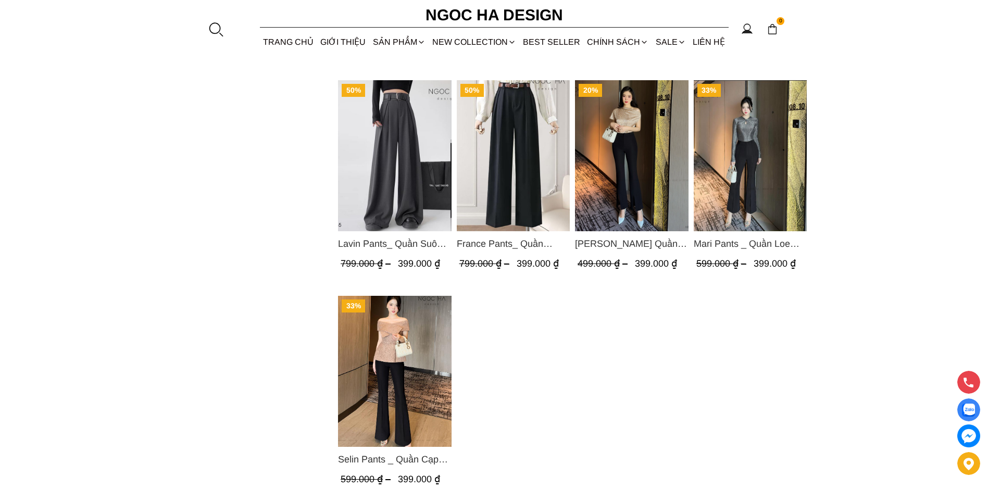
scroll to position [886, 0]
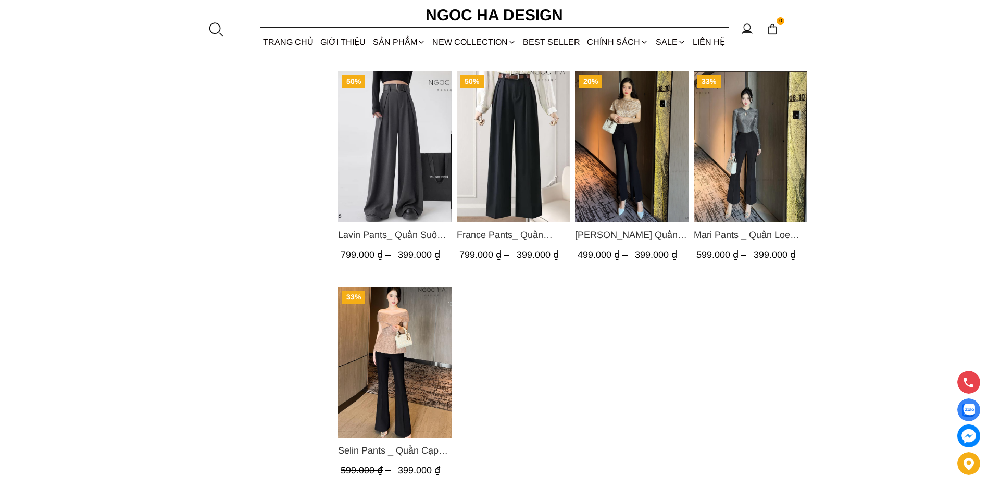
click at [410, 365] on img "Product image - Selin Pants _ Quần Cạp Cao Xếp Ly Giữa 2 màu Đen, Cam - Q007" at bounding box center [395, 362] width 114 height 151
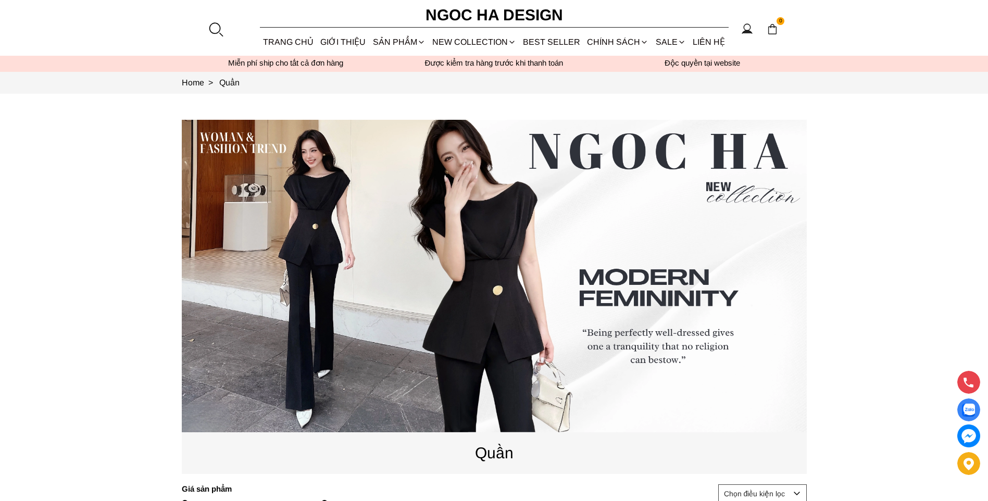
scroll to position [0, 0]
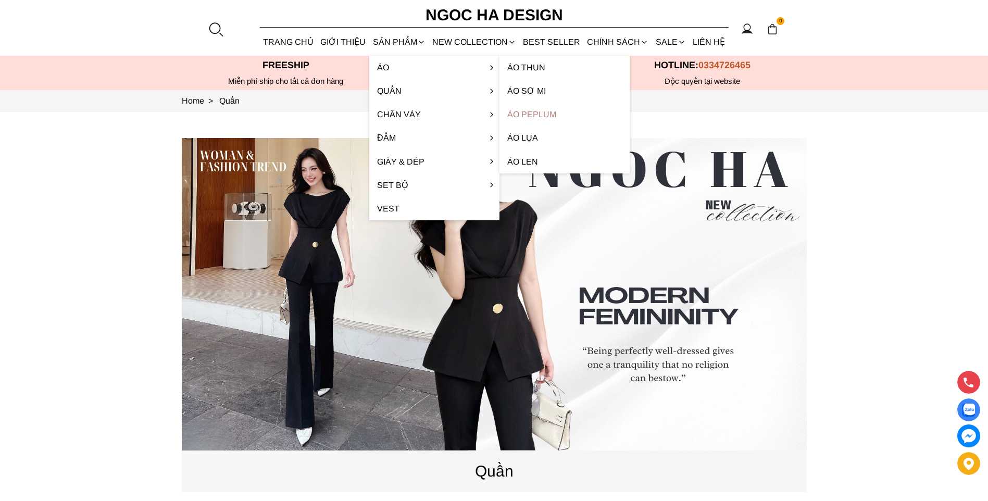
click at [535, 109] on link "Áo Peplum" at bounding box center [565, 114] width 130 height 23
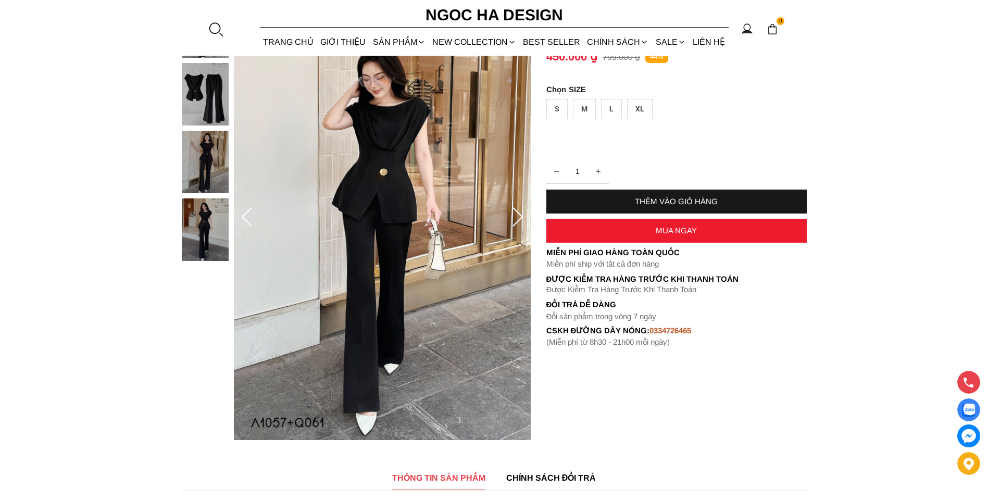
scroll to position [52, 0]
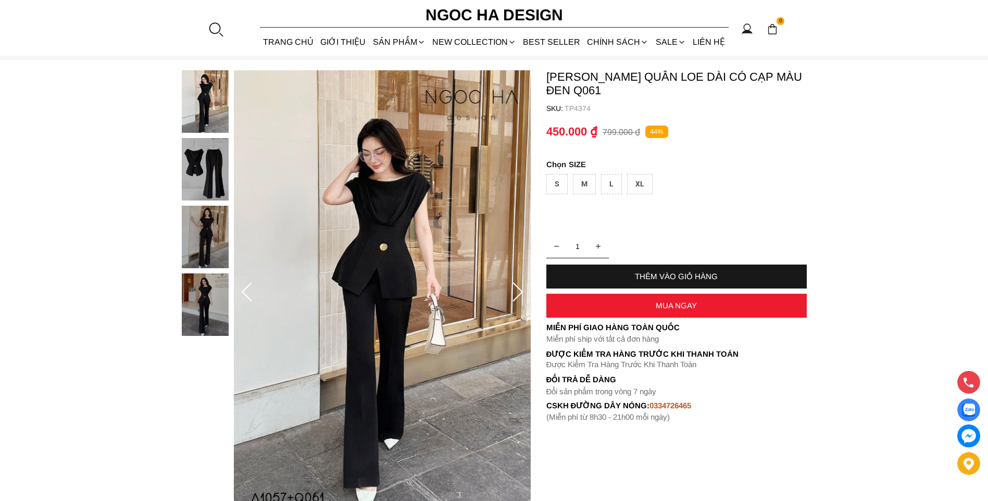
click at [221, 160] on img at bounding box center [205, 169] width 47 height 63
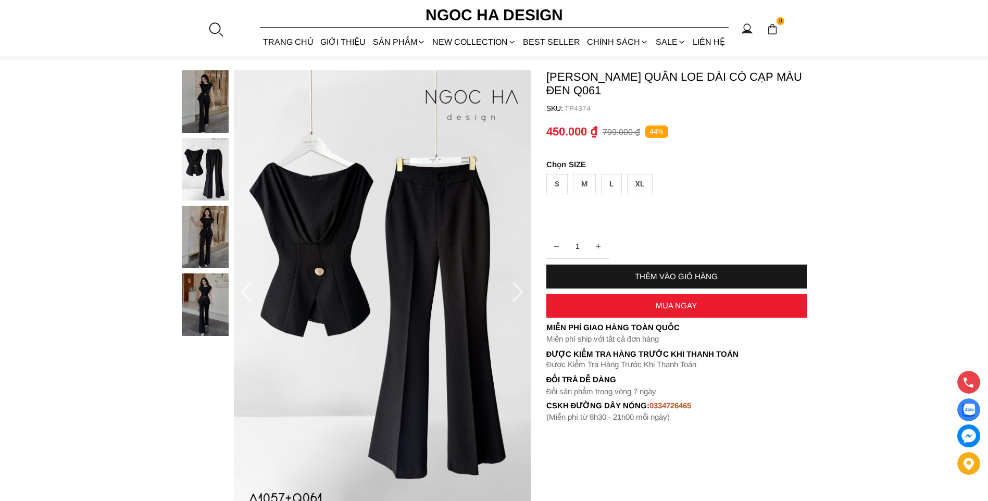
click at [201, 233] on img at bounding box center [205, 237] width 47 height 63
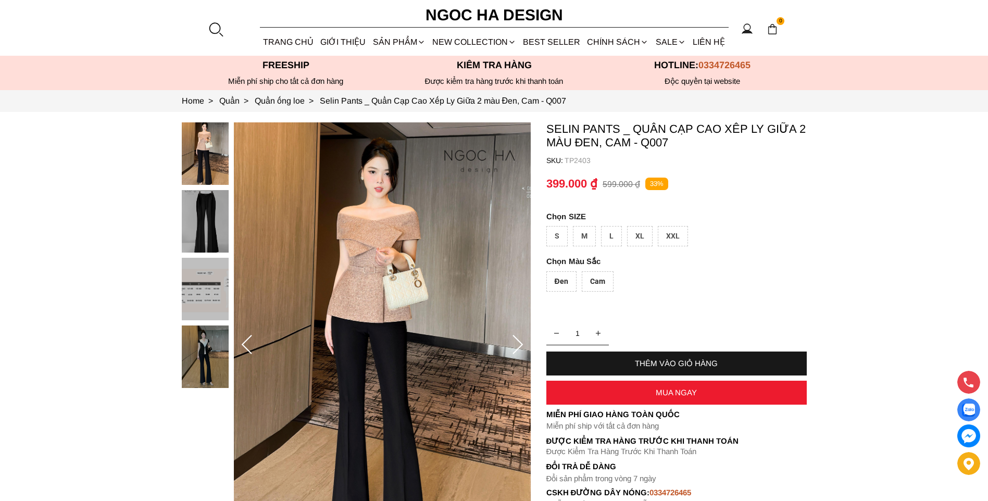
click at [220, 206] on img at bounding box center [205, 221] width 47 height 63
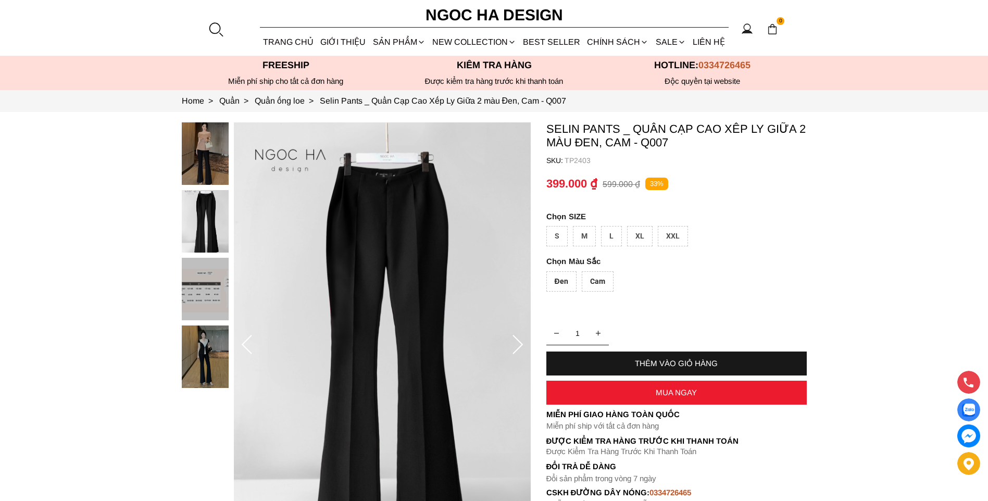
click at [203, 136] on img at bounding box center [205, 153] width 47 height 63
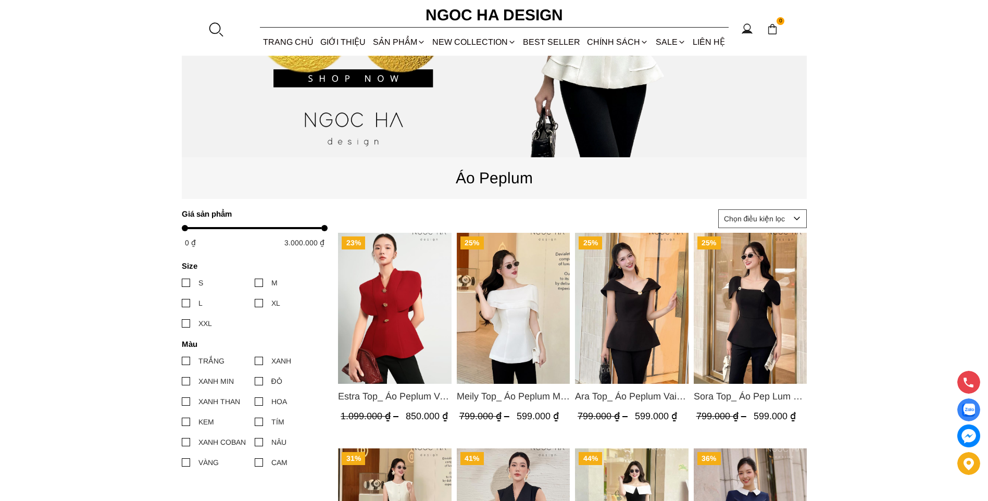
scroll to position [469, 0]
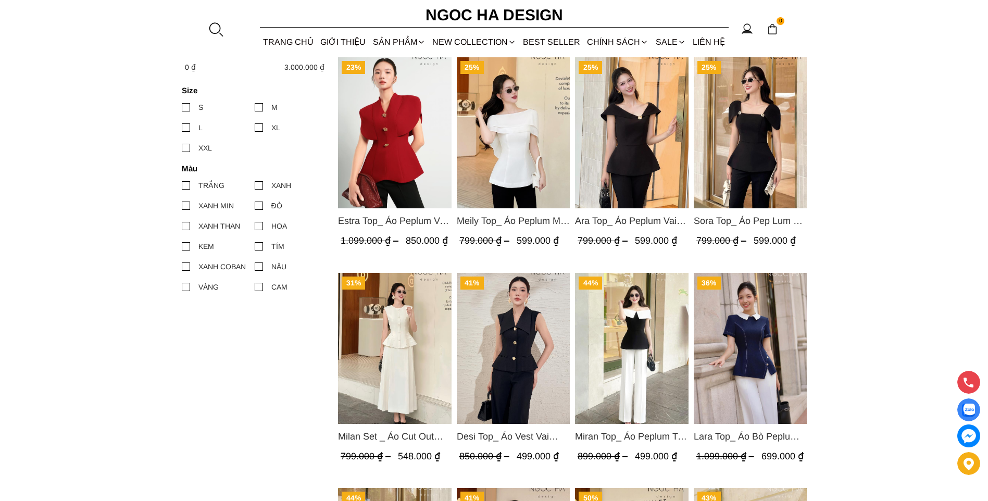
click at [630, 343] on img "Product image - Miran Top_ Áo Peplum Trễ Vai Phối Trắng Đen A1069" at bounding box center [632, 348] width 114 height 151
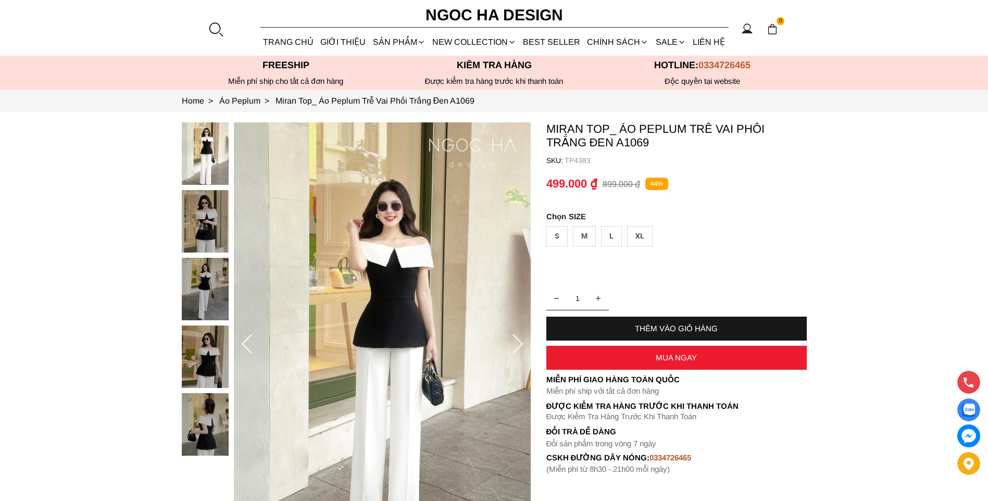
click at [585, 237] on div "M" at bounding box center [584, 236] width 23 height 20
click at [203, 291] on img at bounding box center [205, 289] width 47 height 63
click at [196, 356] on img at bounding box center [205, 357] width 47 height 63
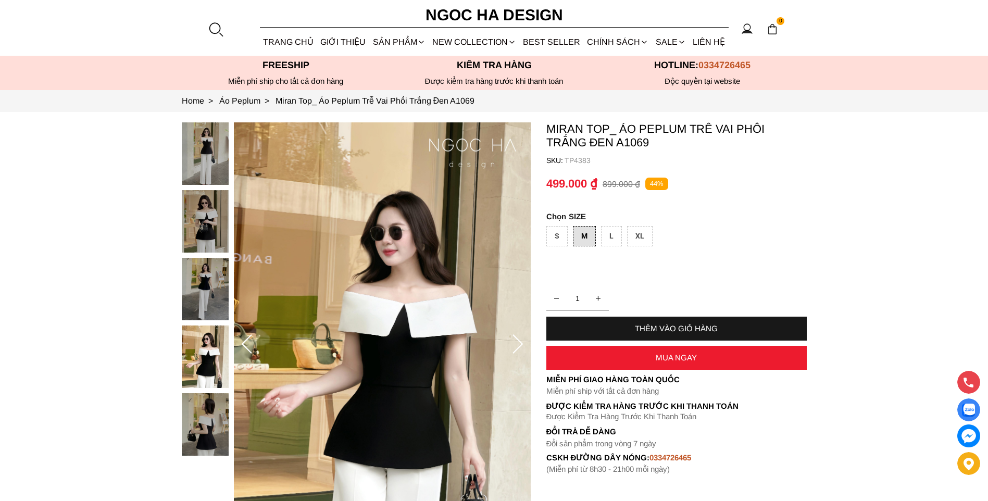
click at [245, 341] on icon at bounding box center [247, 344] width 21 height 21
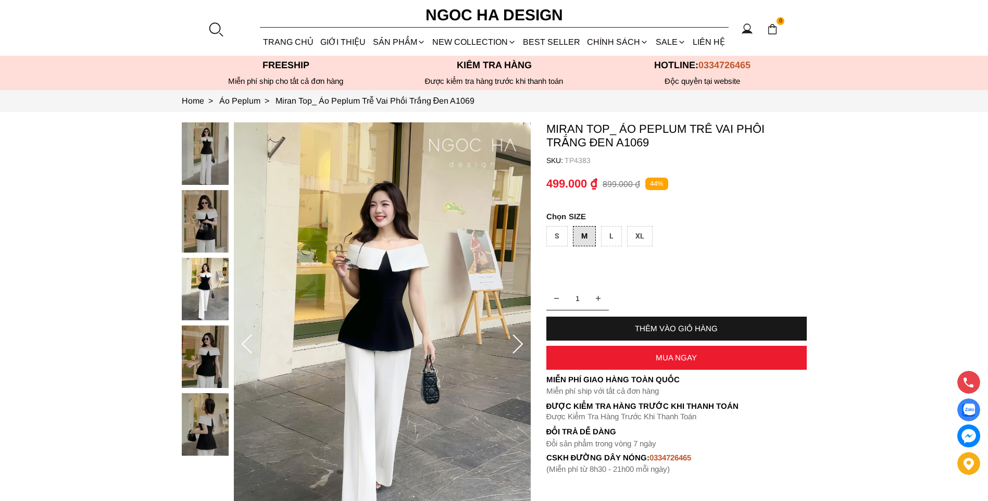
click at [245, 341] on icon at bounding box center [247, 344] width 21 height 21
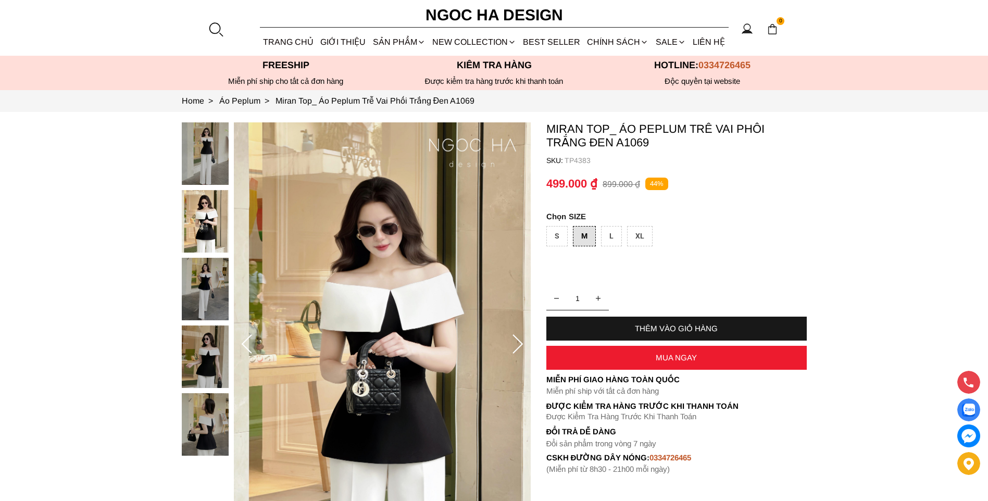
click at [245, 341] on icon at bounding box center [247, 344] width 21 height 21
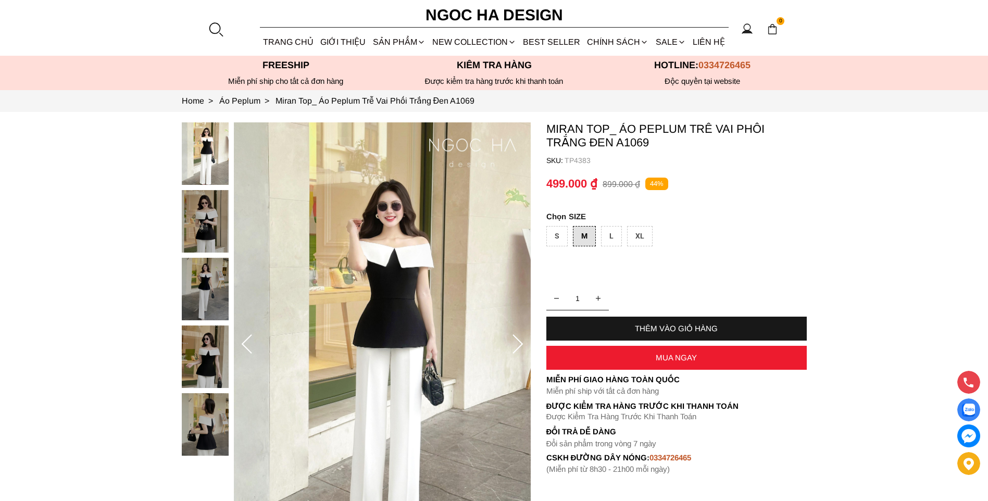
click at [245, 341] on icon at bounding box center [247, 344] width 21 height 21
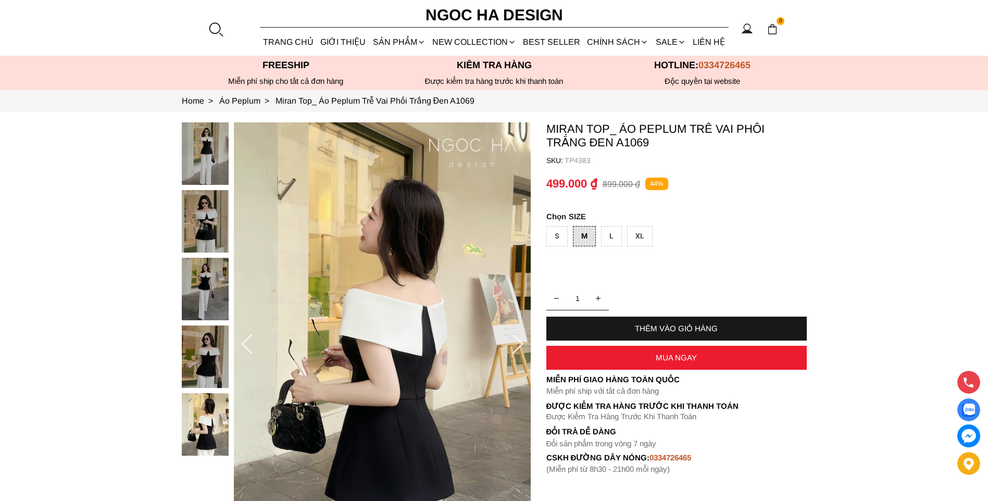
click at [245, 341] on icon at bounding box center [247, 344] width 21 height 21
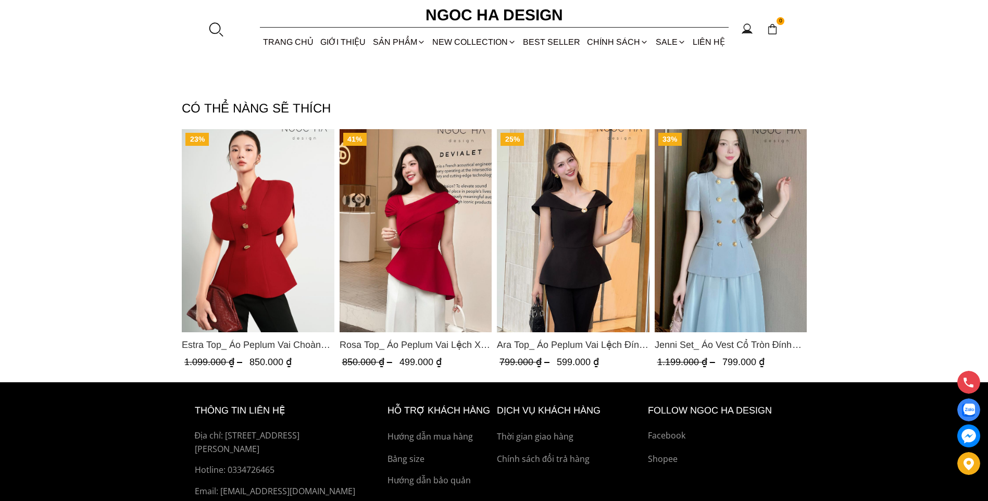
scroll to position [1459, 0]
